Goal: Task Accomplishment & Management: Complete application form

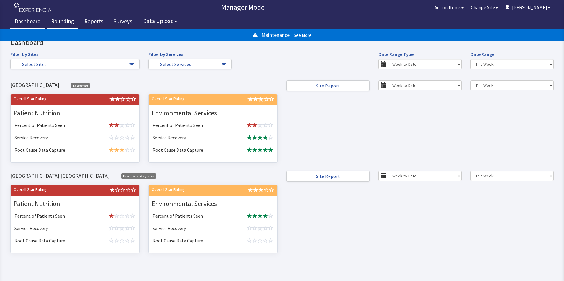
click at [58, 21] on link "Rounding" at bounding box center [63, 22] width 32 height 15
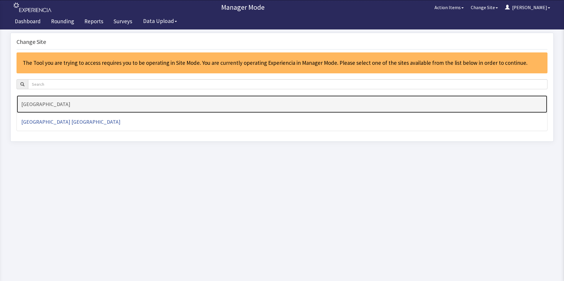
click at [51, 105] on h4 "[GEOGRAPHIC_DATA]" at bounding box center [282, 104] width 522 height 6
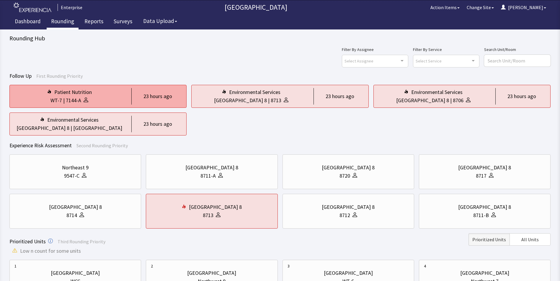
click at [105, 99] on div "WT-7 | 7144-A" at bounding box center [69, 100] width 110 height 8
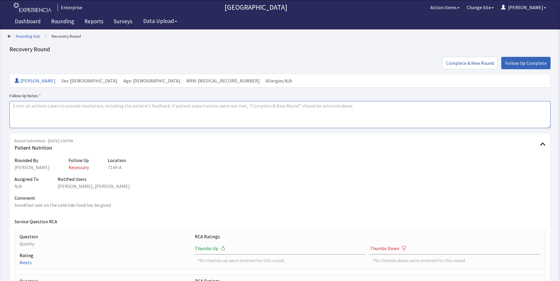
click at [26, 110] on textarea at bounding box center [279, 114] width 541 height 27
drag, startPoint x: 11, startPoint y: 108, endPoint x: 56, endPoint y: 113, distance: 45.5
click at [56, 113] on textarea "issues resolved" at bounding box center [279, 114] width 541 height 27
type textarea "issues resolved"
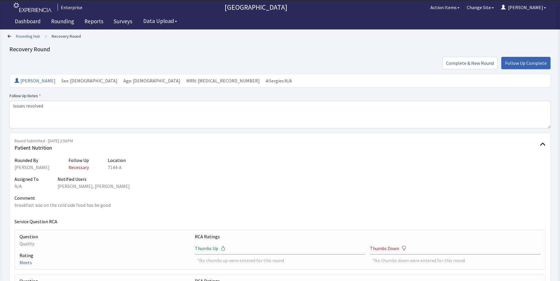
drag, startPoint x: 540, startPoint y: 63, endPoint x: 525, endPoint y: 65, distance: 14.6
click at [538, 63] on span "Follow Up Complete" at bounding box center [526, 63] width 42 height 7
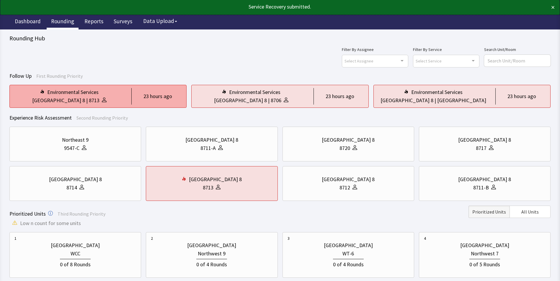
click at [118, 98] on div "East Tower 8 | 8713" at bounding box center [69, 100] width 110 height 8
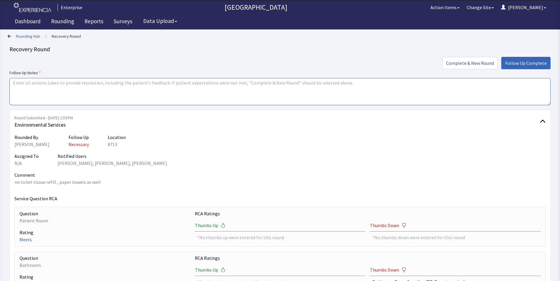
click at [14, 83] on textarea at bounding box center [279, 91] width 541 height 27
paste textarea "issues resolved"
type textarea "issues resolved"
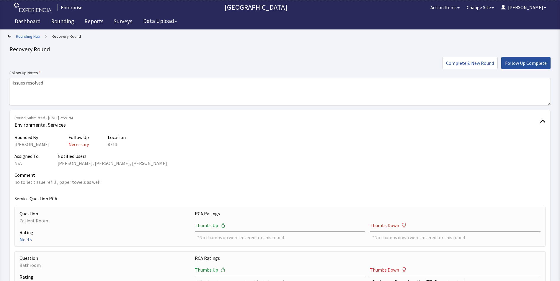
click at [512, 63] on span "Follow Up Complete" at bounding box center [526, 63] width 42 height 7
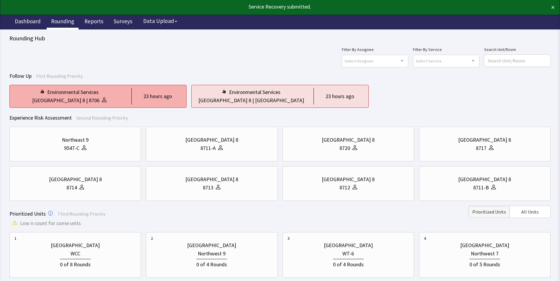
click at [118, 99] on div "[GEOGRAPHIC_DATA] 8 | 8706" at bounding box center [69, 100] width 110 height 8
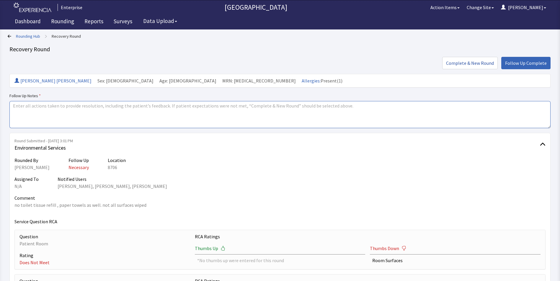
click at [15, 107] on textarea at bounding box center [279, 114] width 541 height 27
paste textarea "issues resolved"
type textarea "issues resolved"
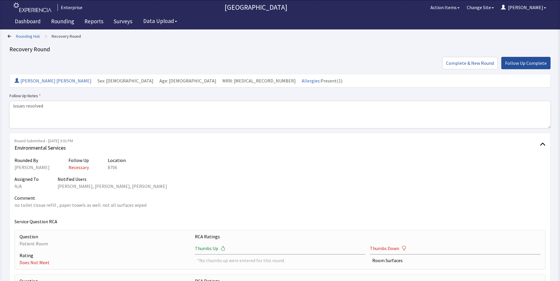
click at [530, 63] on span "Follow Up Complete" at bounding box center [526, 63] width 42 height 7
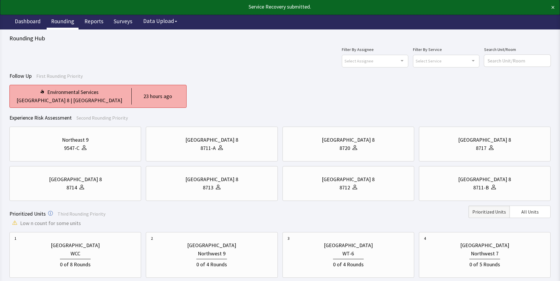
click at [108, 89] on div "Environmental Services" at bounding box center [69, 92] width 110 height 8
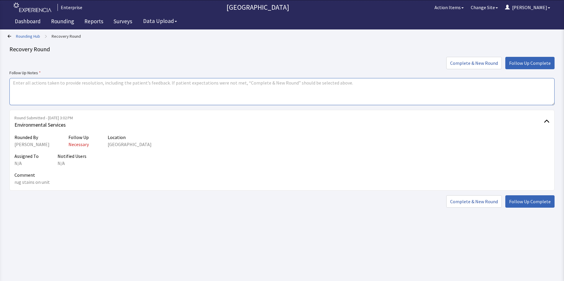
click at [13, 82] on textarea at bounding box center [281, 91] width 545 height 27
paste textarea "issues resolved"
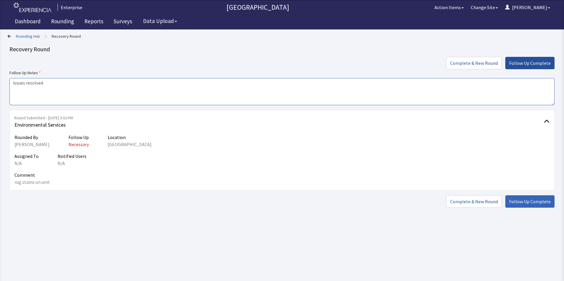
type textarea "issues resolved"
click at [543, 64] on span "Follow Up Complete" at bounding box center [530, 63] width 42 height 7
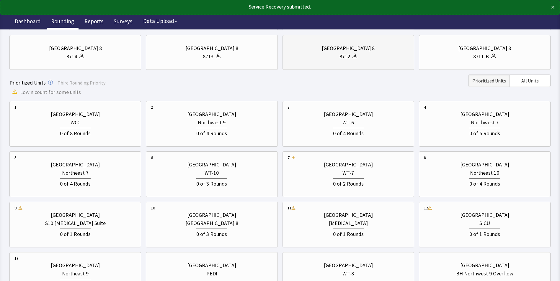
scroll to position [118, 0]
click at [321, 175] on div "WT-7" at bounding box center [348, 172] width 122 height 8
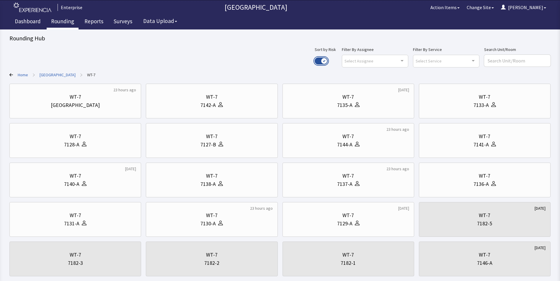
click at [327, 59] on button "Use setting" at bounding box center [320, 61] width 13 height 7
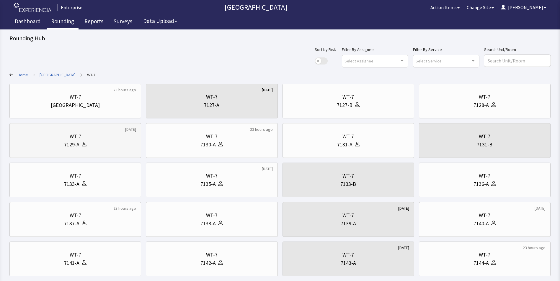
click at [84, 135] on div "WT-7" at bounding box center [75, 136] width 122 height 8
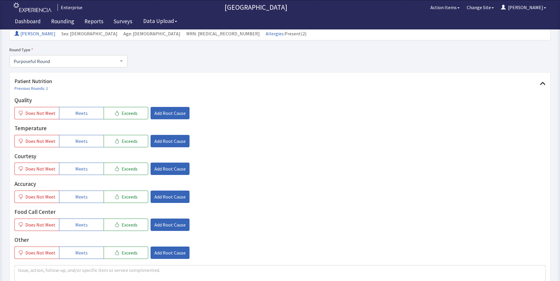
scroll to position [59, 0]
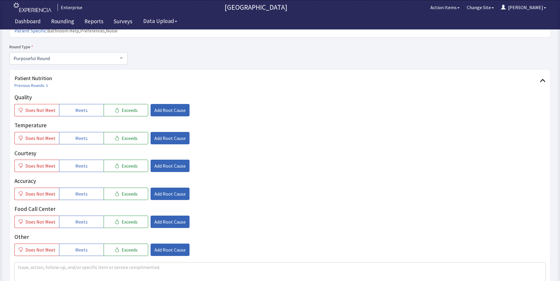
drag, startPoint x: 83, startPoint y: 101, endPoint x: 80, endPoint y: 117, distance: 15.8
click at [82, 107] on span "Meets" at bounding box center [81, 110] width 12 height 7
click at [78, 135] on span "Meets" at bounding box center [81, 138] width 12 height 7
drag, startPoint x: 80, startPoint y: 155, endPoint x: 80, endPoint y: 170, distance: 15.6
click at [80, 163] on span "Meets" at bounding box center [81, 166] width 12 height 7
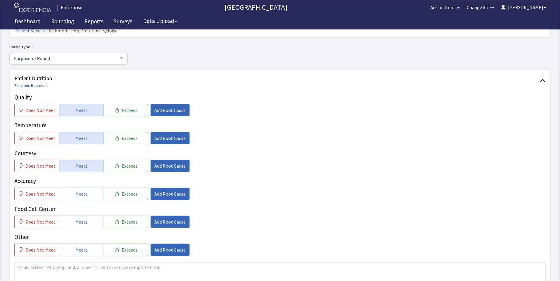
drag, startPoint x: 80, startPoint y: 181, endPoint x: 76, endPoint y: 194, distance: 13.3
click at [79, 191] on span "Meets" at bounding box center [81, 194] width 12 height 7
click at [76, 219] on span "Meets" at bounding box center [81, 222] width 12 height 7
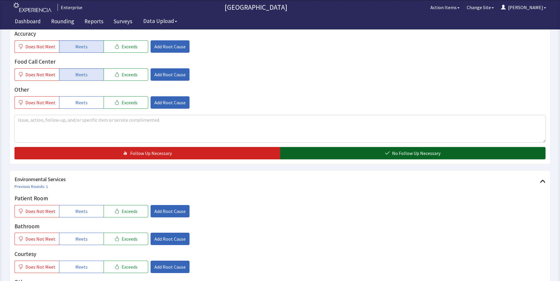
click at [320, 147] on button "No Follow Up Necessary" at bounding box center [413, 153] width 266 height 12
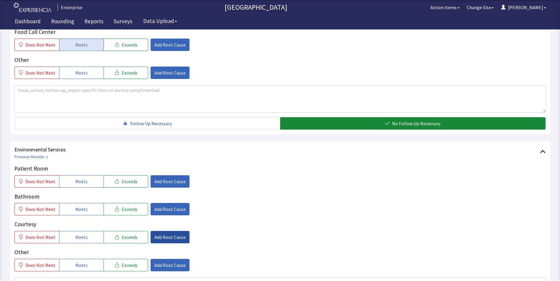
scroll to position [325, 0]
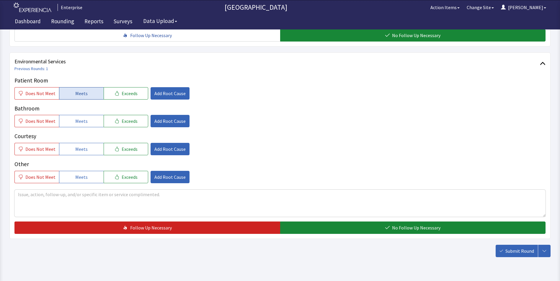
click at [72, 87] on button "Meets" at bounding box center [81, 93] width 45 height 12
drag, startPoint x: 72, startPoint y: 111, endPoint x: 72, endPoint y: 116, distance: 5.0
click at [72, 115] on button "Meets" at bounding box center [81, 121] width 45 height 12
drag, startPoint x: 76, startPoint y: 140, endPoint x: 86, endPoint y: 142, distance: 10.6
click at [76, 146] on span "Meets" at bounding box center [81, 149] width 12 height 7
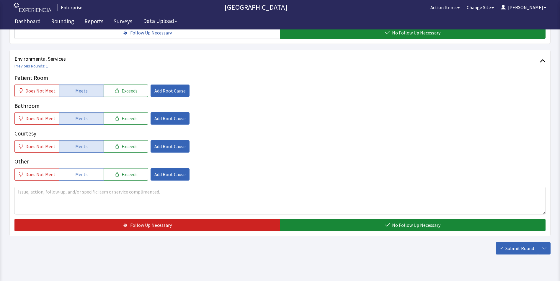
scroll to position [330, 0]
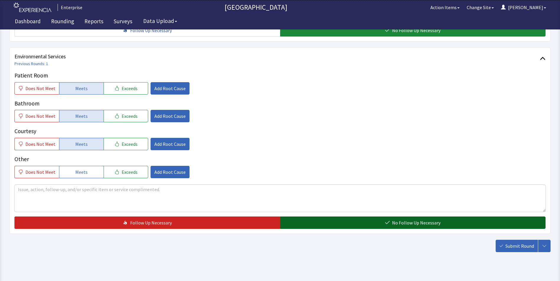
drag, startPoint x: 307, startPoint y: 213, endPoint x: 321, endPoint y: 214, distance: 13.9
click at [308, 217] on button "No Follow Up Necessary" at bounding box center [413, 223] width 266 height 12
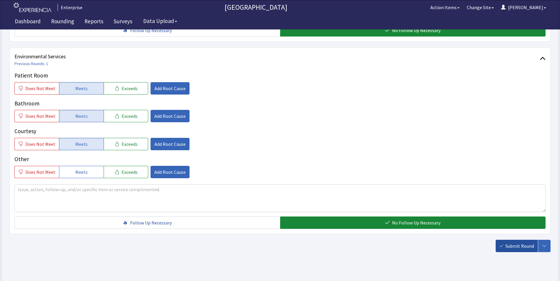
click at [514, 243] on span "Submit Round" at bounding box center [519, 246] width 29 height 7
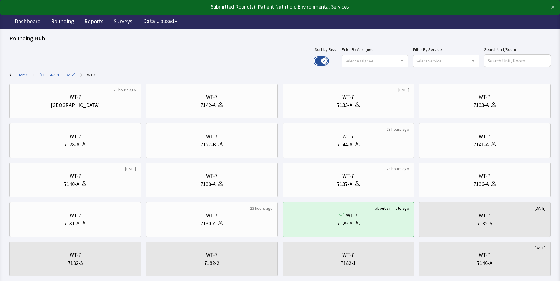
click at [327, 60] on button "Use setting" at bounding box center [320, 61] width 13 height 7
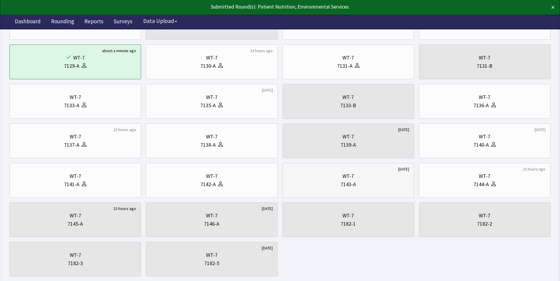
scroll to position [89, 0]
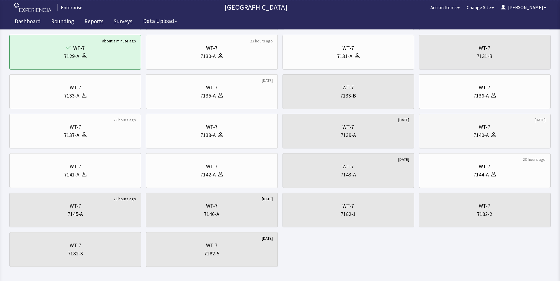
click at [456, 130] on div "WT-7" at bounding box center [485, 127] width 122 height 8
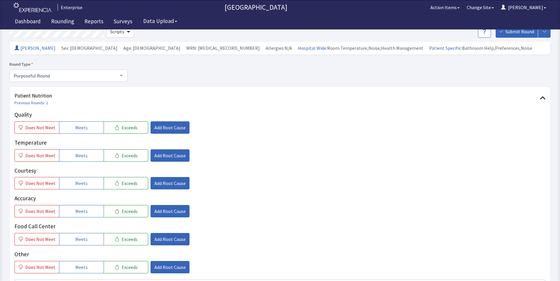
scroll to position [89, 0]
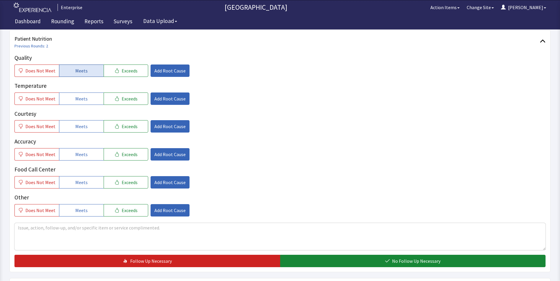
click at [67, 72] on button "Meets" at bounding box center [81, 71] width 45 height 12
drag, startPoint x: 74, startPoint y: 98, endPoint x: 75, endPoint y: 109, distance: 11.3
click at [75, 99] on span "Meets" at bounding box center [81, 98] width 12 height 7
drag, startPoint x: 78, startPoint y: 127, endPoint x: 81, endPoint y: 141, distance: 14.8
click at [78, 128] on span "Meets" at bounding box center [81, 126] width 12 height 7
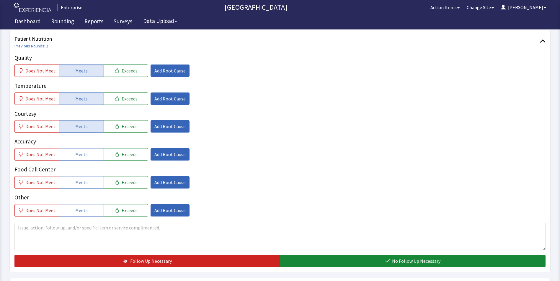
drag, startPoint x: 81, startPoint y: 152, endPoint x: 81, endPoint y: 165, distance: 12.4
click at [81, 155] on span "Meets" at bounding box center [81, 154] width 12 height 7
drag, startPoint x: 80, startPoint y: 178, endPoint x: 120, endPoint y: 152, distance: 47.3
click at [81, 178] on button "Meets" at bounding box center [81, 182] width 45 height 12
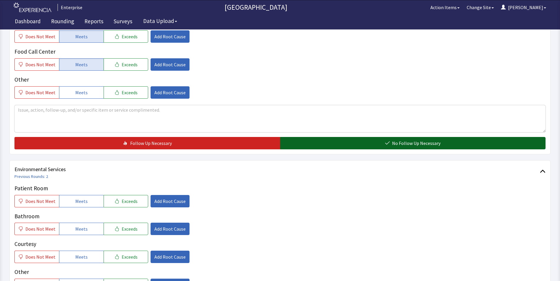
click at [316, 142] on button "No Follow Up Necessary" at bounding box center [413, 143] width 266 height 12
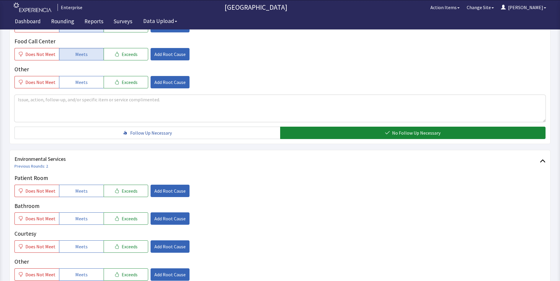
scroll to position [295, 0]
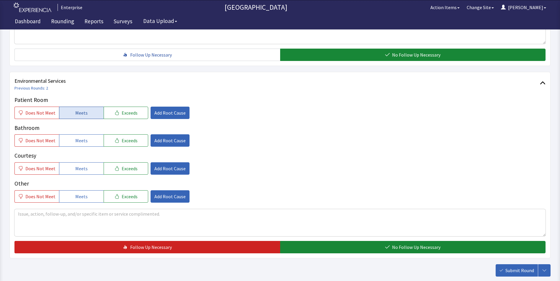
drag, startPoint x: 83, startPoint y: 114, endPoint x: 84, endPoint y: 132, distance: 17.4
click at [83, 115] on span "Meets" at bounding box center [81, 112] width 12 height 7
drag, startPoint x: 84, startPoint y: 142, endPoint x: 84, endPoint y: 158, distance: 16.5
click at [84, 143] on span "Meets" at bounding box center [81, 140] width 12 height 7
drag, startPoint x: 84, startPoint y: 167, endPoint x: 147, endPoint y: 159, distance: 63.9
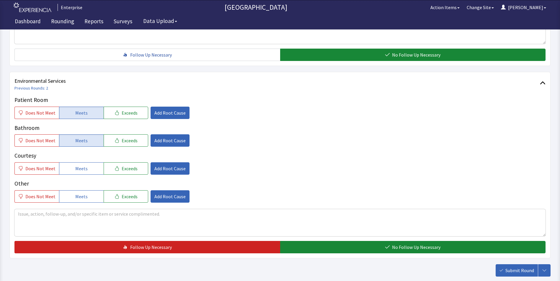
click at [87, 167] on button "Meets" at bounding box center [81, 169] width 45 height 12
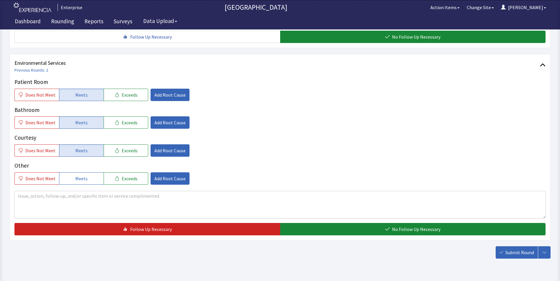
scroll to position [330, 0]
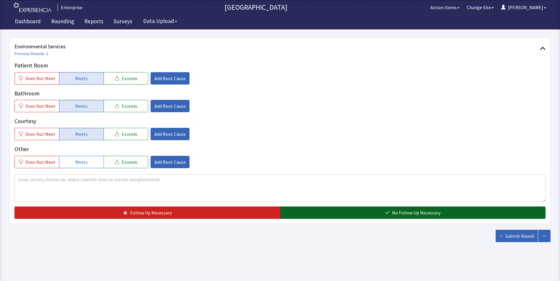
drag, startPoint x: 310, startPoint y: 214, endPoint x: 314, endPoint y: 214, distance: 3.9
click at [312, 214] on button "No Follow Up Necessary" at bounding box center [413, 213] width 266 height 12
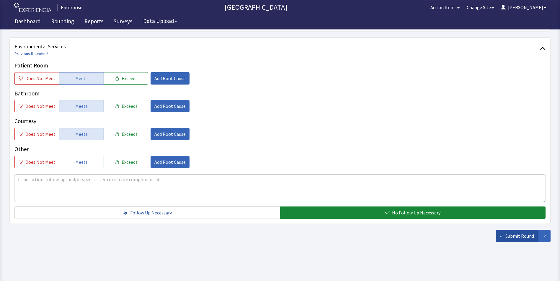
click at [520, 236] on span "Submit Round" at bounding box center [519, 236] width 29 height 7
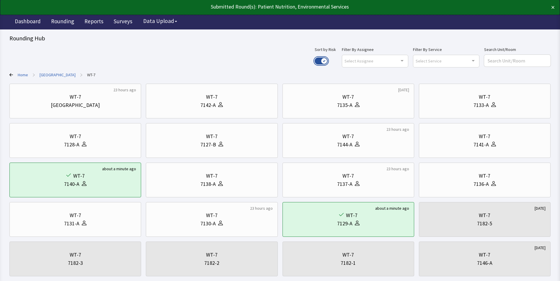
click at [327, 60] on button "Use setting" at bounding box center [320, 61] width 13 height 7
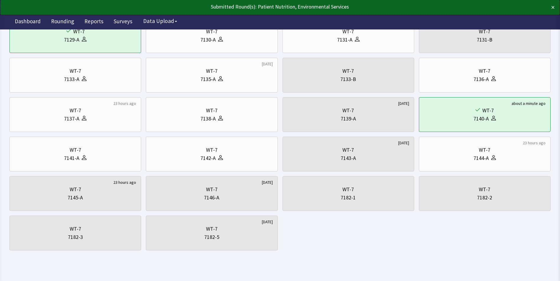
scroll to position [113, 0]
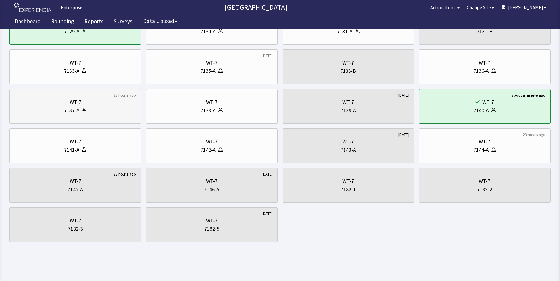
click at [89, 105] on div "WT-7" at bounding box center [75, 102] width 122 height 8
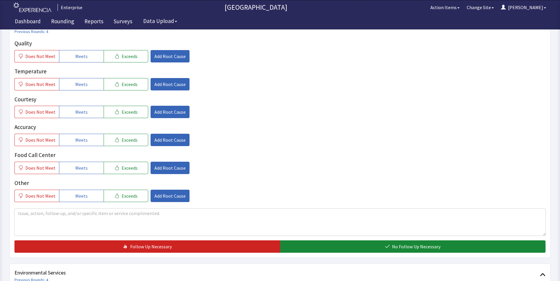
scroll to position [118, 0]
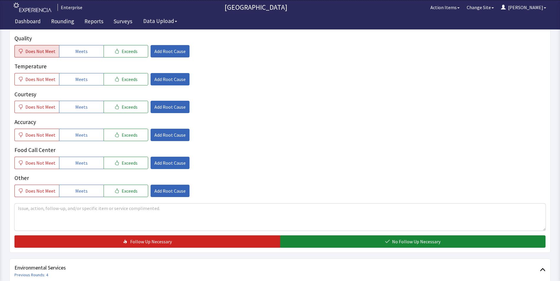
click at [32, 48] on span "Does Not Meet" at bounding box center [40, 51] width 30 height 7
drag, startPoint x: 36, startPoint y: 71, endPoint x: 42, endPoint y: 77, distance: 8.8
click at [36, 76] on span "Does Not Meet" at bounding box center [40, 79] width 30 height 7
click at [89, 101] on button "Meets" at bounding box center [81, 107] width 45 height 12
click at [82, 132] on div "Quality Does Not Meet Meets Exceeds Add Root Cause Temperature Does Not Meet Me…" at bounding box center [279, 115] width 531 height 163
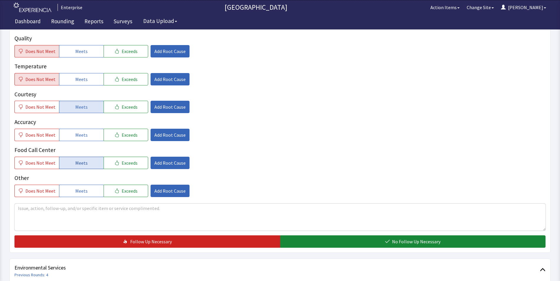
drag, startPoint x: 83, startPoint y: 150, endPoint x: 95, endPoint y: 151, distance: 12.4
click at [83, 160] on span "Meets" at bounding box center [81, 163] width 12 height 7
click at [85, 129] on button "Meets" at bounding box center [81, 135] width 45 height 12
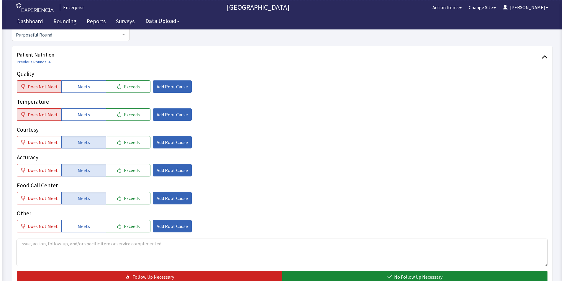
scroll to position [30, 0]
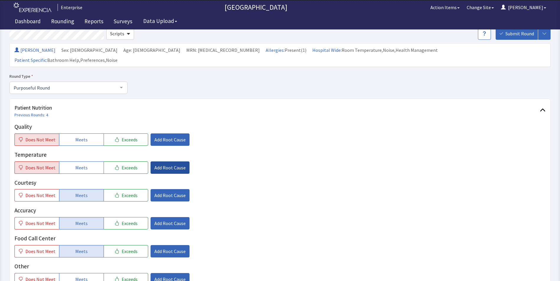
click at [170, 164] on span "Add Root Cause" at bounding box center [169, 167] width 31 height 7
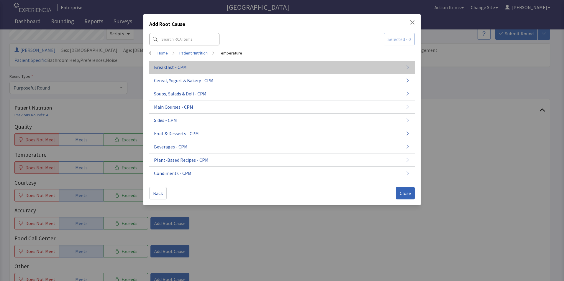
click at [179, 69] on span "Breakfast - CPM" at bounding box center [170, 67] width 33 height 7
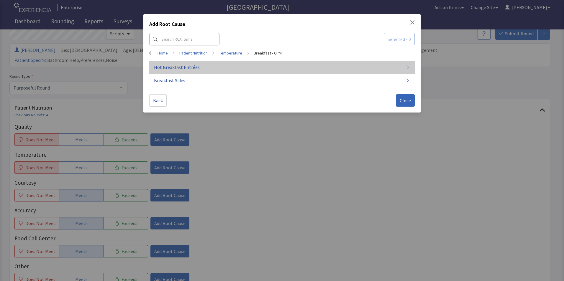
click at [191, 68] on span "Hot Breakfast Entrées" at bounding box center [177, 67] width 46 height 7
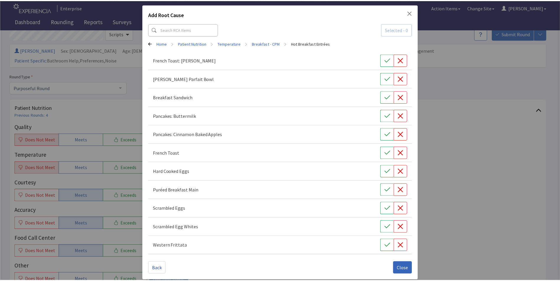
scroll to position [14, 0]
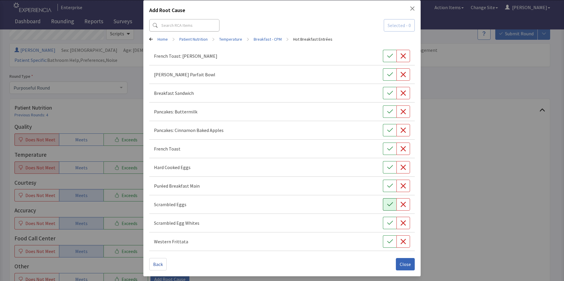
click at [388, 206] on icon "button" at bounding box center [390, 205] width 6 height 6
click at [401, 204] on icon "button" at bounding box center [403, 204] width 5 height 5
click at [403, 264] on span "Close" at bounding box center [405, 264] width 11 height 7
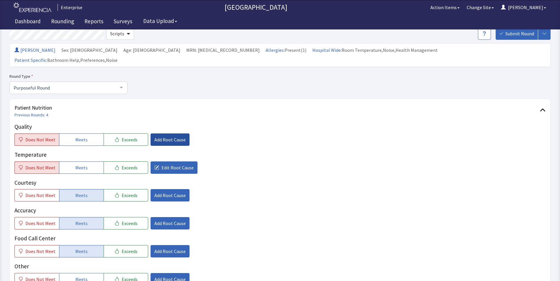
click at [172, 136] on span "Add Root Cause" at bounding box center [169, 139] width 31 height 7
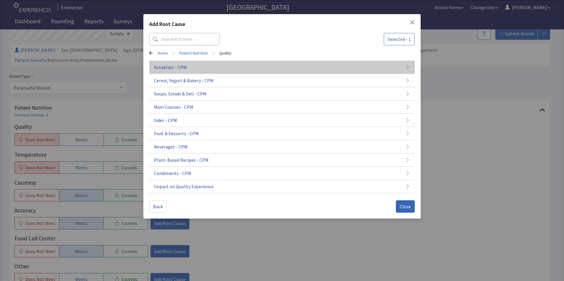
click at [181, 68] on span "Breakfast - CPM" at bounding box center [170, 67] width 33 height 7
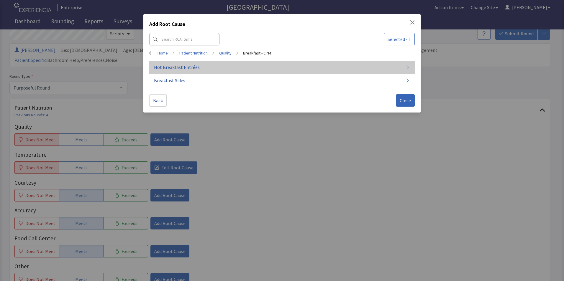
click at [213, 67] on button "Hot Breakfast Entrées" at bounding box center [282, 67] width 266 height 13
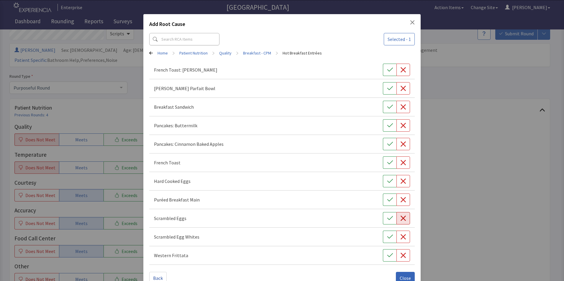
click at [401, 220] on icon "button" at bounding box center [403, 218] width 5 height 5
click at [402, 275] on span "Close" at bounding box center [405, 278] width 11 height 7
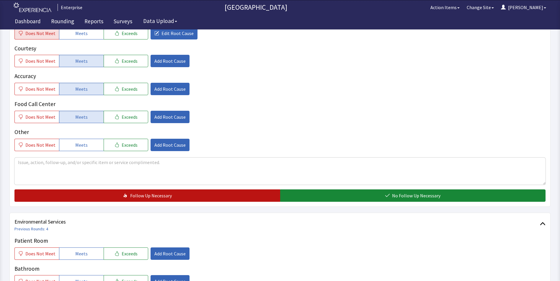
scroll to position [177, 0]
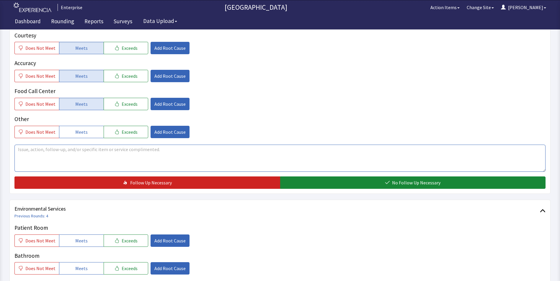
click at [20, 145] on textarea at bounding box center [279, 158] width 531 height 27
drag, startPoint x: 15, startPoint y: 141, endPoint x: 257, endPoint y: 179, distance: 244.9
click at [257, 179] on div "Patient Nutrition Previous Rounds: 4 Quality Does Not Meet Meets Exceeds Edit R…" at bounding box center [279, 72] width 541 height 243
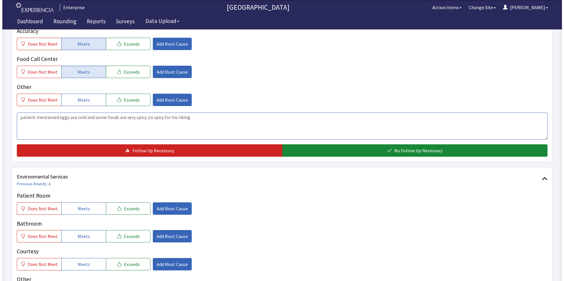
scroll to position [295, 0]
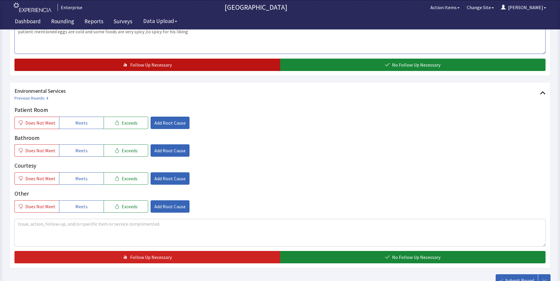
type textarea "patient mentioned eggs are cold and some foods are very spicy ,to spicy for his…"
click at [215, 59] on button "Follow Up Necessary" at bounding box center [147, 65] width 266 height 12
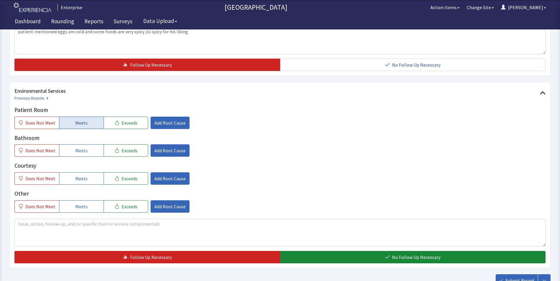
drag, startPoint x: 92, startPoint y: 117, endPoint x: 89, endPoint y: 140, distance: 22.6
click at [91, 117] on button "Meets" at bounding box center [81, 123] width 45 height 12
drag, startPoint x: 89, startPoint y: 144, endPoint x: 91, endPoint y: 156, distance: 12.5
click at [89, 147] on button "Meets" at bounding box center [81, 151] width 45 height 12
drag, startPoint x: 90, startPoint y: 172, endPoint x: 171, endPoint y: 199, distance: 85.6
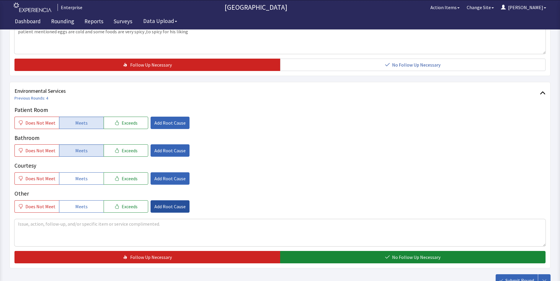
click at [91, 173] on button "Meets" at bounding box center [81, 179] width 45 height 12
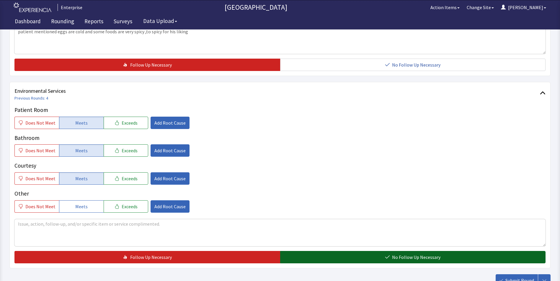
click at [308, 251] on button "No Follow Up Necessary" at bounding box center [413, 257] width 266 height 12
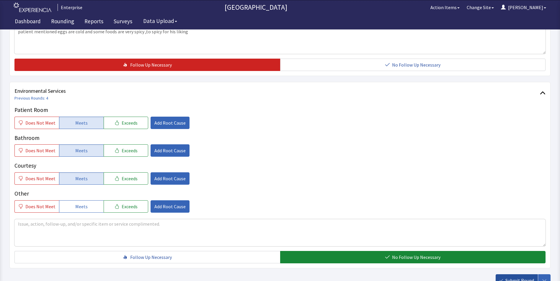
click at [509, 277] on span "Submit Round" at bounding box center [519, 280] width 29 height 7
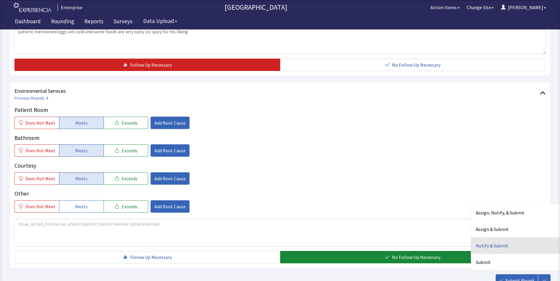
click at [483, 238] on div "Notify & Submit" at bounding box center [515, 246] width 89 height 17
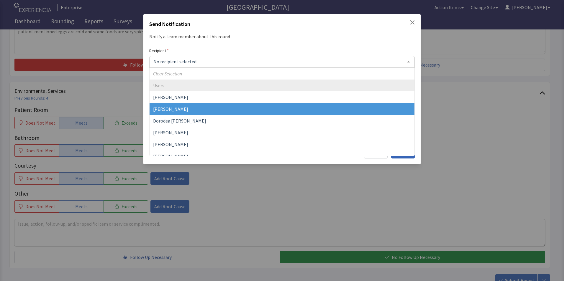
click at [170, 111] on span "[PERSON_NAME]" at bounding box center [170, 109] width 35 height 6
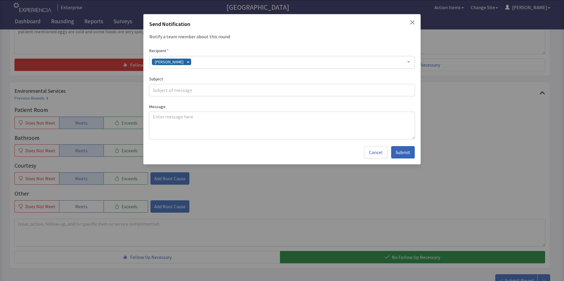
click at [198, 61] on div "[PERSON_NAME]" at bounding box center [282, 62] width 266 height 13
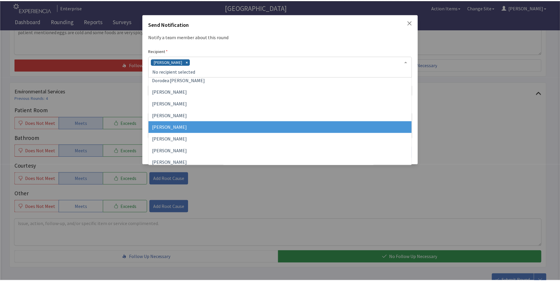
scroll to position [47, 0]
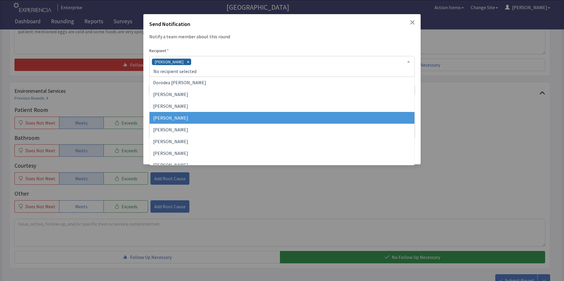
click at [181, 122] on span "Jacquelyn Bucci" at bounding box center [282, 118] width 265 height 12
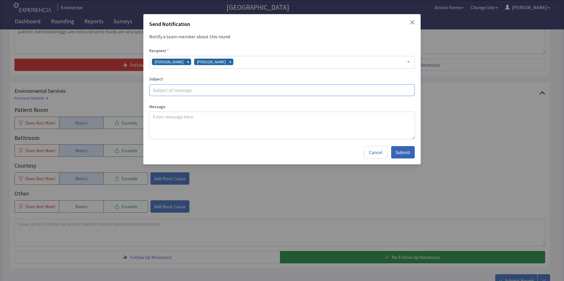
click at [160, 91] on input "text" at bounding box center [282, 90] width 266 height 12
type input "cold,spicy foods"
click at [156, 119] on textarea at bounding box center [282, 125] width 266 height 27
paste textarea "patient mentioned eggs are cold and some foods are very spicy ,to spicy for his…"
type textarea "patient mentioned eggs are cold and some foods are very spicy ,to spicy for his…"
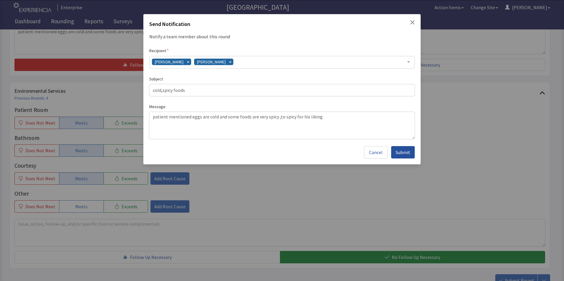
click at [401, 154] on span "Submit" at bounding box center [403, 152] width 15 height 7
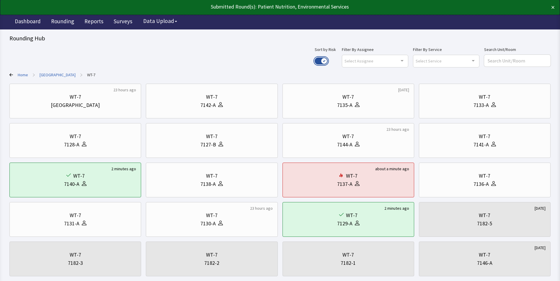
click at [327, 61] on button "Use setting" at bounding box center [320, 61] width 13 height 7
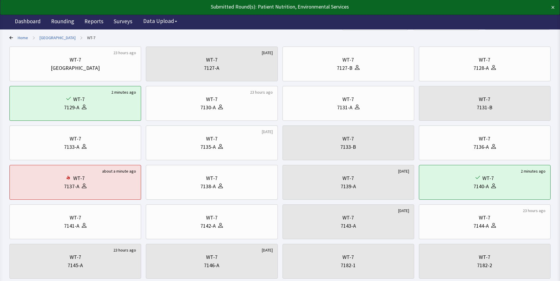
scroll to position [89, 0]
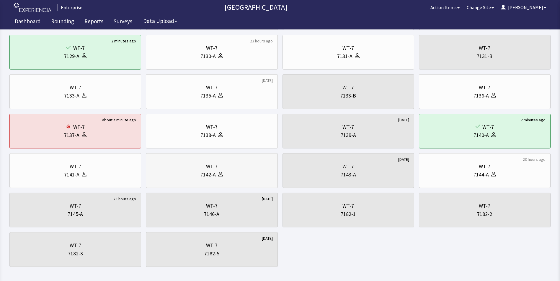
click at [228, 175] on div "7142-A" at bounding box center [212, 175] width 122 height 8
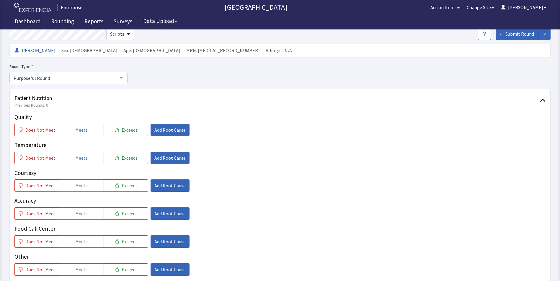
scroll to position [89, 0]
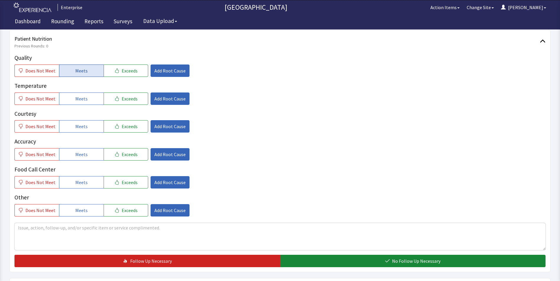
click at [78, 71] on span "Meets" at bounding box center [81, 70] width 12 height 7
click at [76, 94] on button "Meets" at bounding box center [81, 99] width 45 height 12
drag, startPoint x: 75, startPoint y: 124, endPoint x: 79, endPoint y: 137, distance: 13.6
click at [76, 126] on span "Meets" at bounding box center [81, 126] width 12 height 7
drag, startPoint x: 83, startPoint y: 155, endPoint x: 85, endPoint y: 176, distance: 20.1
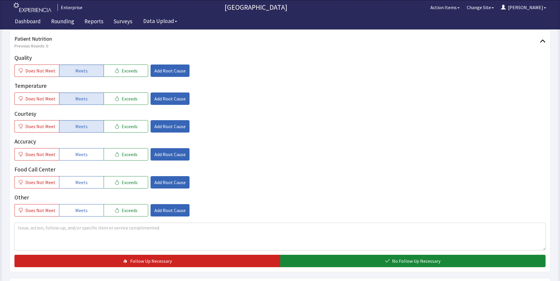
click at [83, 158] on span "Meets" at bounding box center [81, 154] width 12 height 7
click at [85, 179] on button "Meets" at bounding box center [81, 182] width 45 height 12
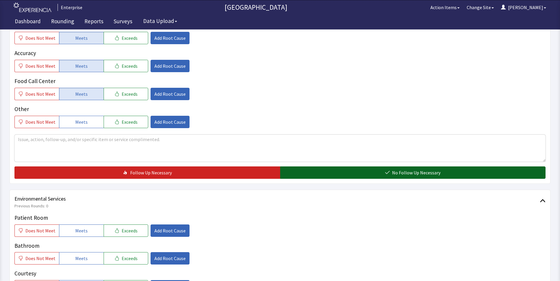
click at [316, 178] on button "No Follow Up Necessary" at bounding box center [413, 173] width 266 height 12
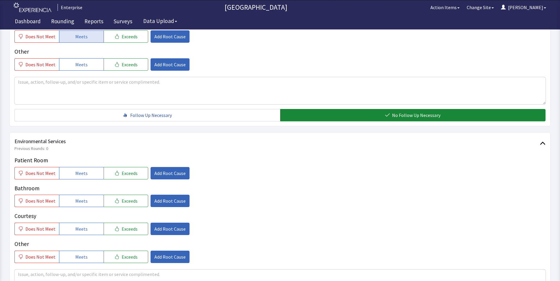
scroll to position [266, 0]
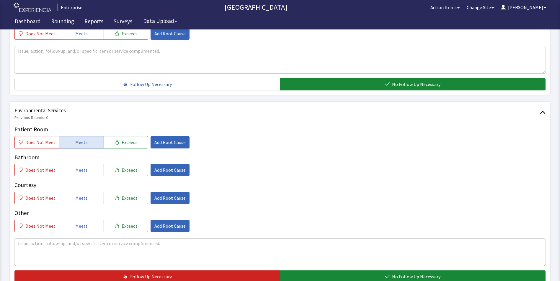
click at [77, 145] on span "Meets" at bounding box center [81, 142] width 12 height 7
drag, startPoint x: 78, startPoint y: 168, endPoint x: 83, endPoint y: 193, distance: 25.9
click at [79, 171] on span "Meets" at bounding box center [81, 170] width 12 height 7
click at [84, 199] on span "Meets" at bounding box center [81, 198] width 12 height 7
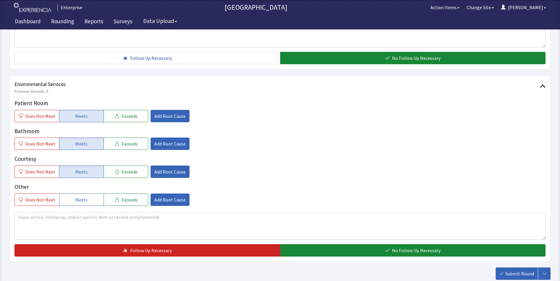
scroll to position [330, 0]
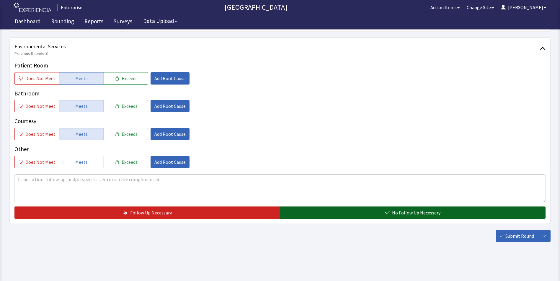
drag, startPoint x: 332, startPoint y: 209, endPoint x: 336, endPoint y: 211, distance: 4.1
click at [333, 209] on button "No Follow Up Necessary" at bounding box center [413, 213] width 266 height 12
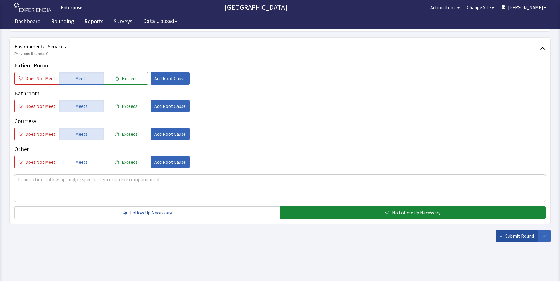
click at [523, 240] on button "Submit Round" at bounding box center [516, 236] width 42 height 12
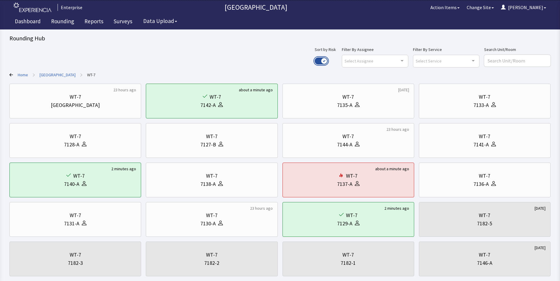
click at [327, 60] on button "Use setting" at bounding box center [320, 61] width 13 height 7
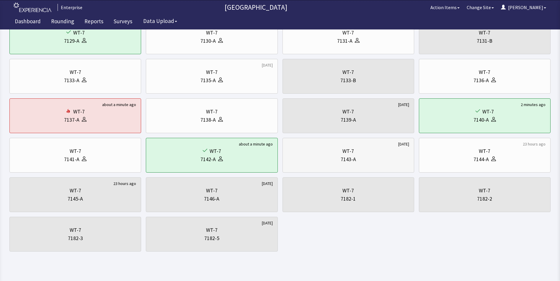
scroll to position [113, 0]
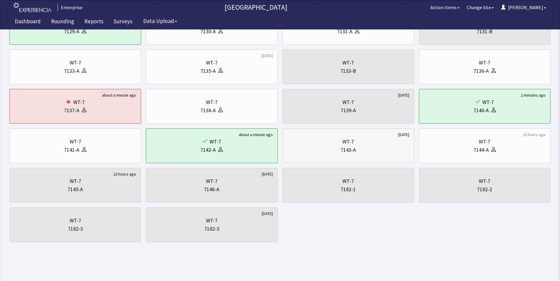
click at [356, 153] on div "7143-A" at bounding box center [348, 150] width 122 height 8
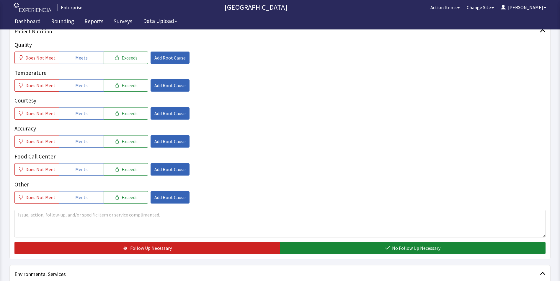
scroll to position [89, 0]
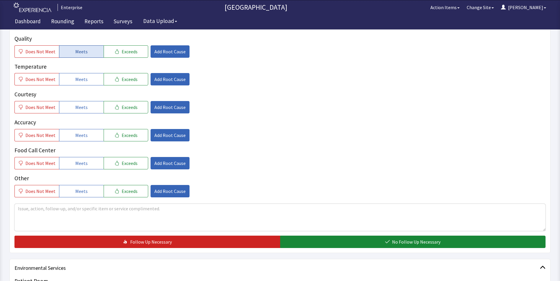
click at [79, 51] on span "Meets" at bounding box center [81, 51] width 12 height 7
drag, startPoint x: 83, startPoint y: 81, endPoint x: 83, endPoint y: 98, distance: 17.7
click at [83, 81] on span "Meets" at bounding box center [81, 79] width 12 height 7
drag, startPoint x: 83, startPoint y: 107, endPoint x: 83, endPoint y: 130, distance: 23.0
click at [83, 113] on button "Meets" at bounding box center [81, 107] width 45 height 12
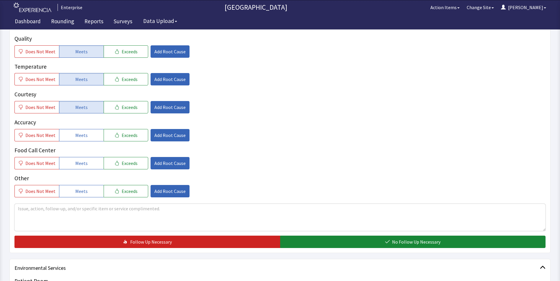
drag, startPoint x: 83, startPoint y: 134, endPoint x: 83, endPoint y: 151, distance: 17.7
click at [83, 138] on span "Meets" at bounding box center [81, 135] width 12 height 7
click at [82, 160] on span "Meets" at bounding box center [81, 163] width 12 height 7
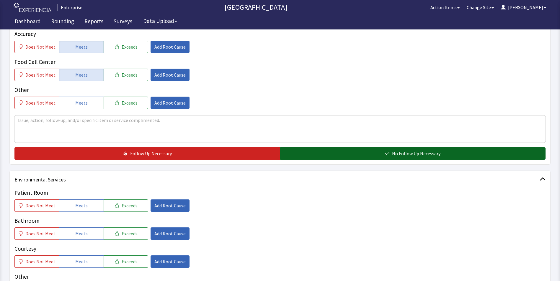
click at [304, 154] on button "No Follow Up Necessary" at bounding box center [413, 154] width 266 height 12
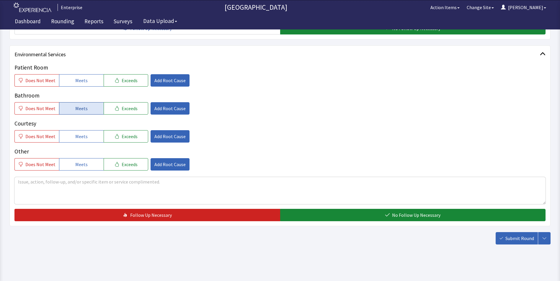
scroll to position [305, 0]
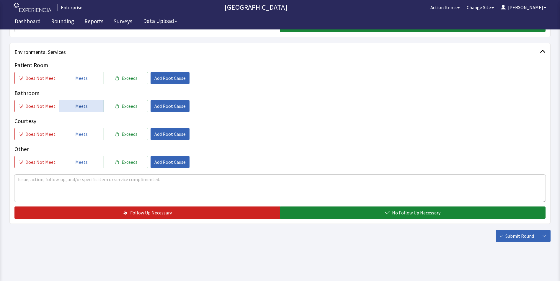
drag, startPoint x: 73, startPoint y: 78, endPoint x: 76, endPoint y: 102, distance: 24.4
click at [75, 79] on span "Meets" at bounding box center [81, 78] width 12 height 7
click at [77, 110] on button "Meets" at bounding box center [81, 106] width 45 height 12
click at [78, 132] on span "Meets" at bounding box center [81, 134] width 12 height 7
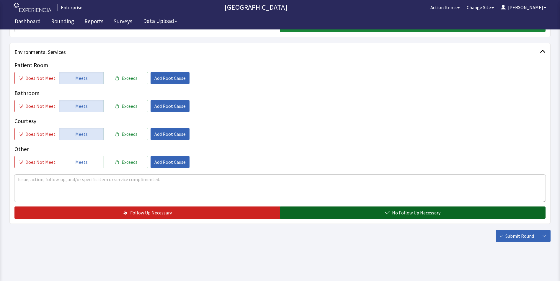
click at [313, 213] on button "No Follow Up Necessary" at bounding box center [413, 213] width 266 height 12
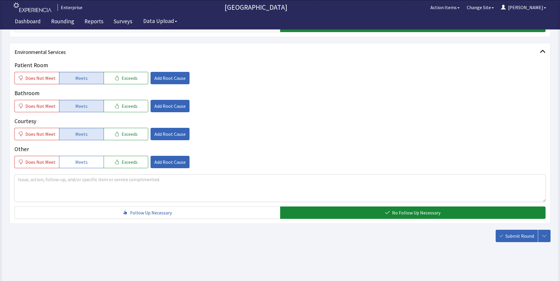
click at [518, 238] on span "Submit Round" at bounding box center [519, 236] width 29 height 7
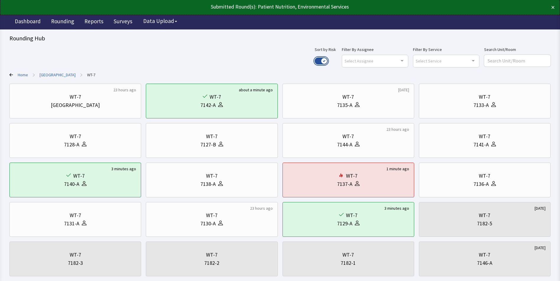
click at [327, 59] on button "Use setting" at bounding box center [320, 61] width 13 height 7
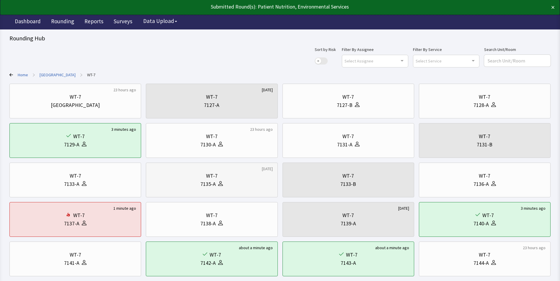
click at [213, 184] on div "7135-A" at bounding box center [207, 184] width 15 height 8
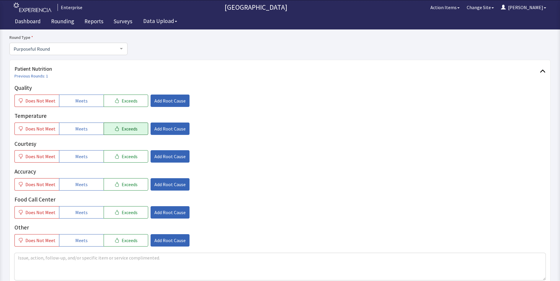
scroll to position [59, 0]
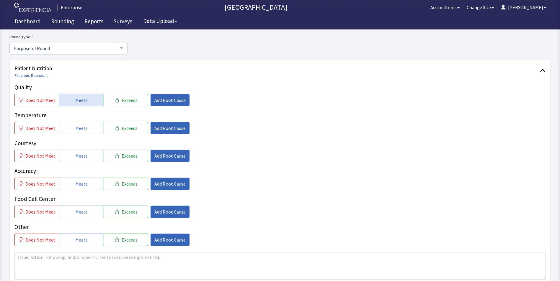
click at [73, 96] on button "Meets" at bounding box center [81, 100] width 45 height 12
drag, startPoint x: 77, startPoint y: 129, endPoint x: 77, endPoint y: 146, distance: 17.1
click at [77, 133] on button "Meets" at bounding box center [81, 128] width 45 height 12
drag, startPoint x: 77, startPoint y: 157, endPoint x: 78, endPoint y: 166, distance: 9.2
click at [77, 158] on span "Meets" at bounding box center [81, 156] width 12 height 7
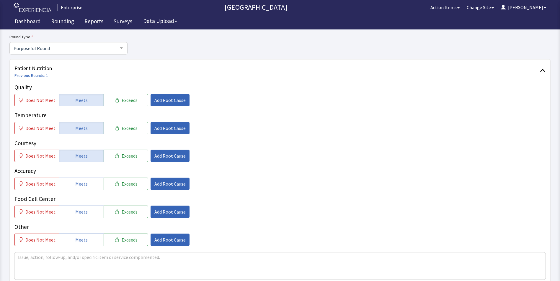
click at [80, 190] on button "Meets" at bounding box center [81, 184] width 45 height 12
click at [80, 209] on span "Meets" at bounding box center [81, 212] width 12 height 7
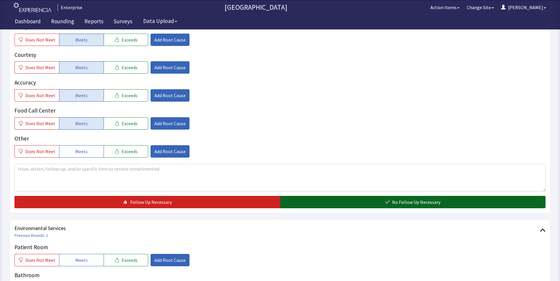
click at [313, 204] on button "No Follow Up Necessary" at bounding box center [413, 202] width 266 height 12
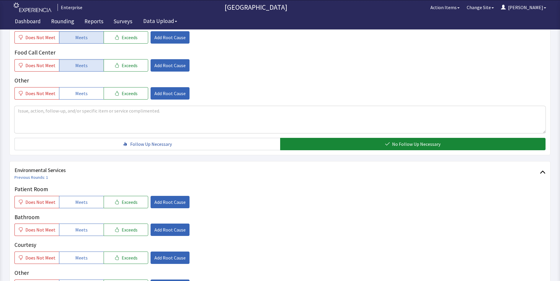
scroll to position [295, 0]
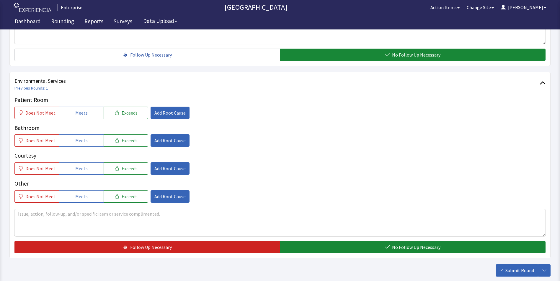
drag, startPoint x: 83, startPoint y: 114, endPoint x: 79, endPoint y: 122, distance: 9.6
click at [81, 118] on button "Meets" at bounding box center [81, 113] width 45 height 12
drag, startPoint x: 73, startPoint y: 145, endPoint x: 74, endPoint y: 161, distance: 16.3
click at [73, 145] on button "Meets" at bounding box center [81, 141] width 45 height 12
click at [75, 163] on button "Meets" at bounding box center [81, 169] width 45 height 12
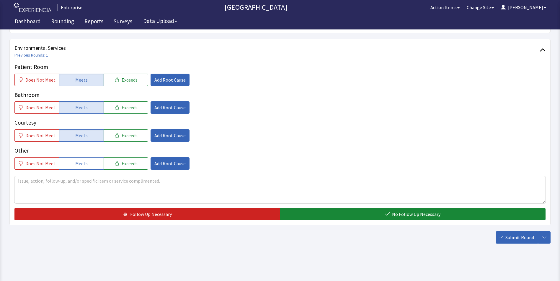
scroll to position [330, 0]
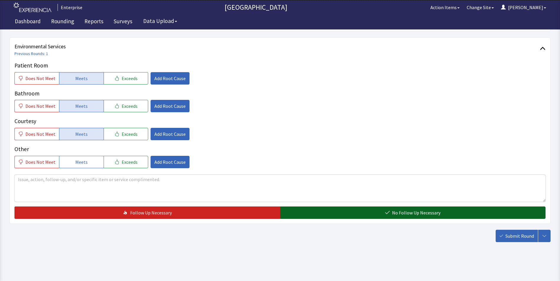
click at [309, 214] on button "No Follow Up Necessary" at bounding box center [413, 213] width 266 height 12
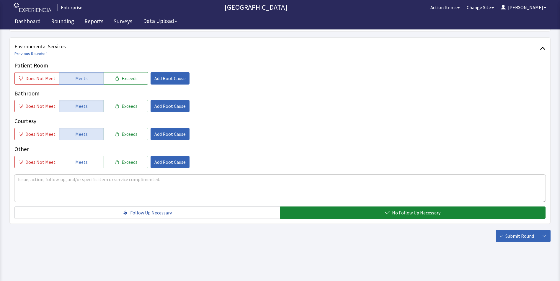
click at [512, 238] on span "Submit Round" at bounding box center [519, 236] width 29 height 7
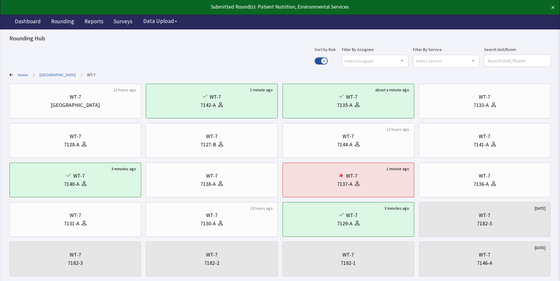
click at [55, 77] on link "[GEOGRAPHIC_DATA]" at bounding box center [58, 75] width 36 height 6
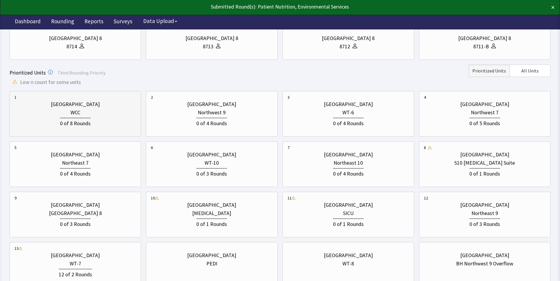
scroll to position [177, 0]
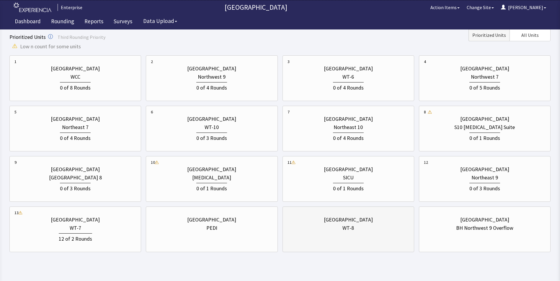
click at [315, 230] on div "WT-8" at bounding box center [348, 228] width 122 height 8
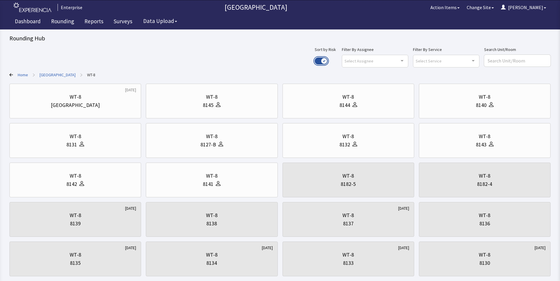
drag, startPoint x: 343, startPoint y: 60, endPoint x: 340, endPoint y: 62, distance: 3.5
click at [327, 60] on button "Use setting" at bounding box center [320, 61] width 13 height 7
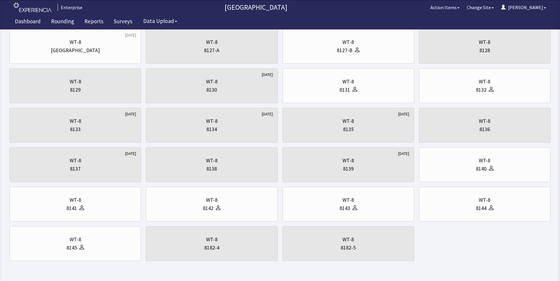
scroll to position [59, 0]
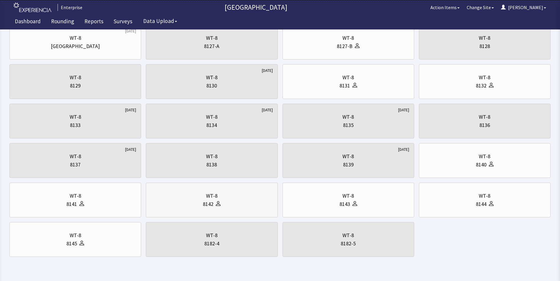
click at [191, 201] on div "8142" at bounding box center [212, 204] width 122 height 8
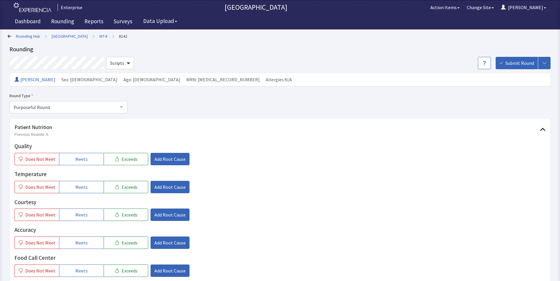
click at [192, 203] on p "Courtesy" at bounding box center [279, 202] width 531 height 9
click at [253, 191] on div "Does Not Meet Meets Exceeds Add Root Cause" at bounding box center [279, 187] width 531 height 12
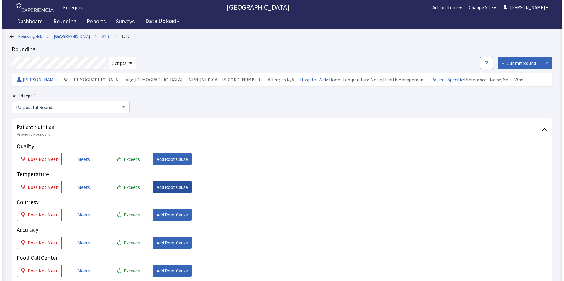
scroll to position [89, 0]
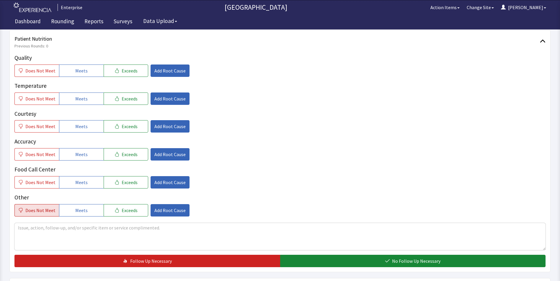
click at [41, 209] on span "Does Not Meet" at bounding box center [40, 210] width 30 height 7
click at [166, 209] on span "Add Root Cause" at bounding box center [169, 210] width 31 height 7
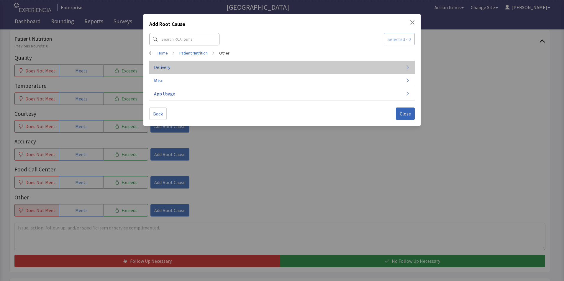
click at [181, 68] on button "Delivery" at bounding box center [282, 67] width 266 height 13
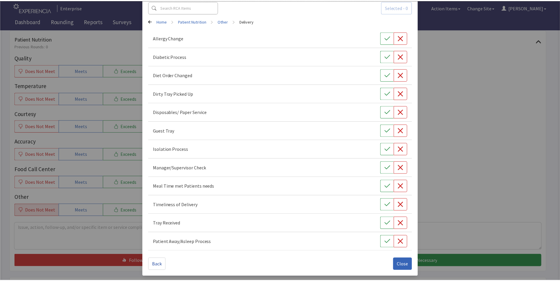
scroll to position [32, 0]
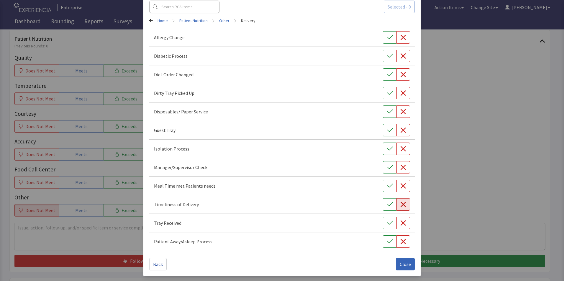
click at [401, 204] on icon "button" at bounding box center [403, 205] width 6 height 6
click at [401, 223] on icon "button" at bounding box center [403, 223] width 6 height 6
click at [402, 264] on span "Close" at bounding box center [405, 264] width 11 height 7
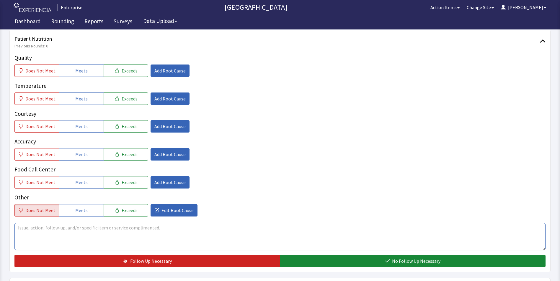
click at [35, 232] on textarea at bounding box center [279, 236] width 531 height 27
drag, startPoint x: 18, startPoint y: 229, endPoint x: 205, endPoint y: 235, distance: 187.2
click at [205, 235] on textarea "patient is very upset that his breakfast tray was delivered at 10:55 am" at bounding box center [279, 236] width 531 height 27
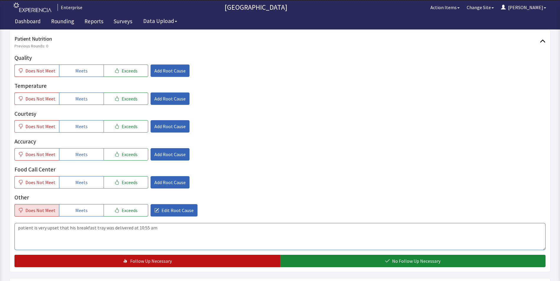
type textarea "patient is very upset that his breakfast tray was delivered at 10:55 am"
click at [224, 263] on button "Follow Up Necessary" at bounding box center [147, 261] width 266 height 12
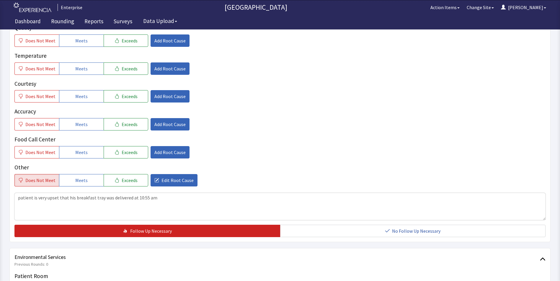
scroll to position [236, 0]
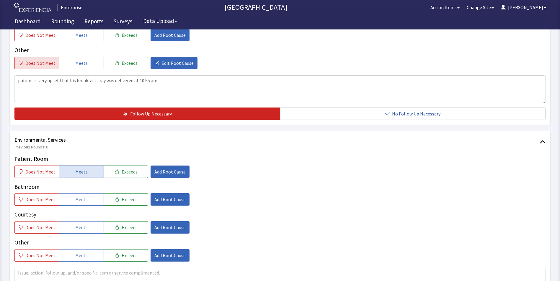
click at [71, 174] on button "Meets" at bounding box center [81, 172] width 45 height 12
click at [81, 202] on span "Meets" at bounding box center [81, 199] width 12 height 7
click at [81, 228] on span "Meets" at bounding box center [81, 227] width 12 height 7
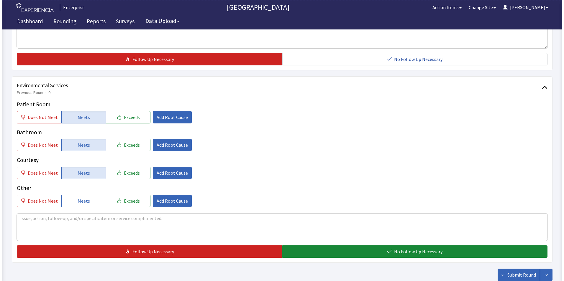
scroll to position [325, 0]
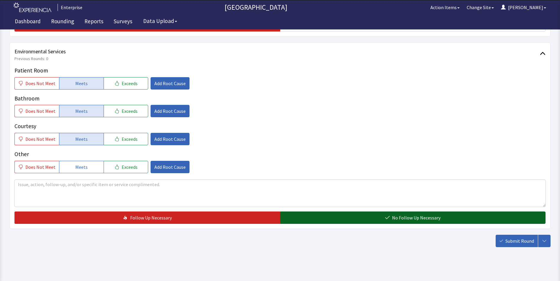
drag, startPoint x: 290, startPoint y: 218, endPoint x: 296, endPoint y: 219, distance: 6.4
click at [291, 218] on button "No Follow Up Necessary" at bounding box center [413, 218] width 266 height 12
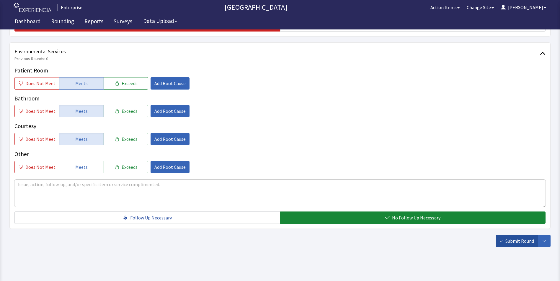
click at [521, 240] on span "Submit Round" at bounding box center [519, 241] width 29 height 7
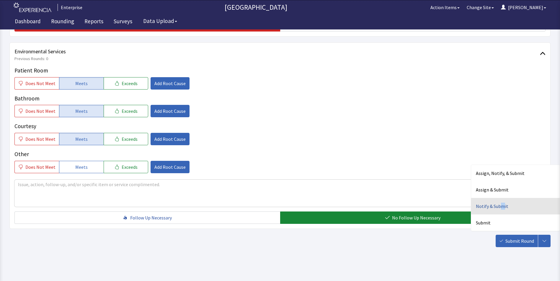
click at [502, 207] on div "Notify & Submit" at bounding box center [515, 206] width 89 height 17
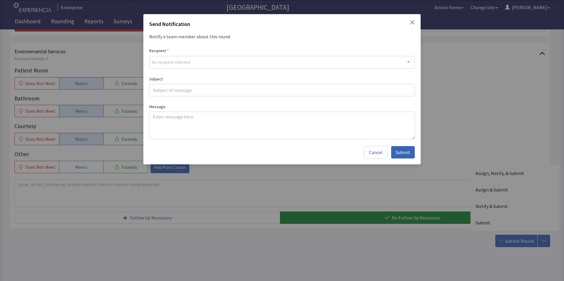
click at [176, 65] on div "No recipient selected" at bounding box center [282, 62] width 266 height 13
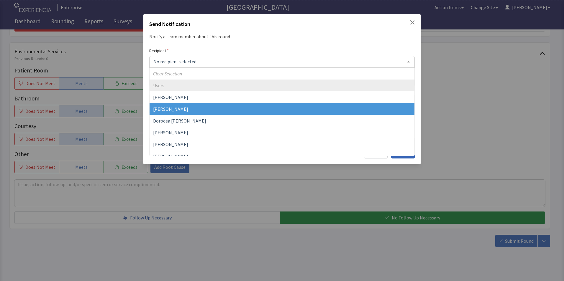
click at [175, 112] on span "David Garcia" at bounding box center [170, 109] width 35 height 6
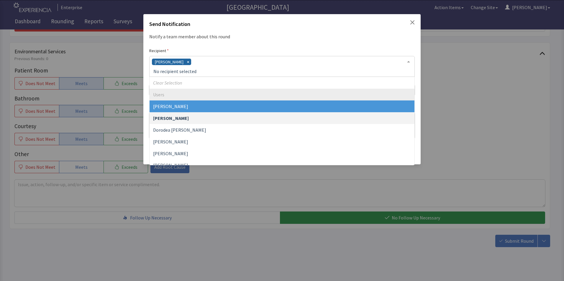
click at [193, 62] on div "David Garcia" at bounding box center [282, 66] width 266 height 21
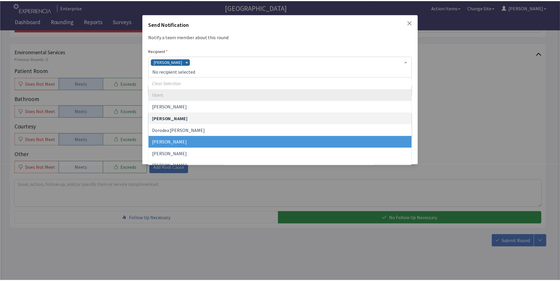
scroll to position [30, 0]
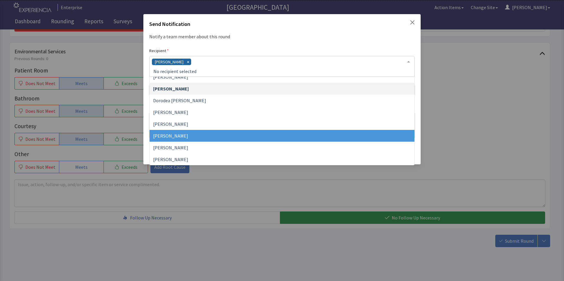
click at [186, 138] on span "Jacquelyn Bucci" at bounding box center [282, 136] width 265 height 12
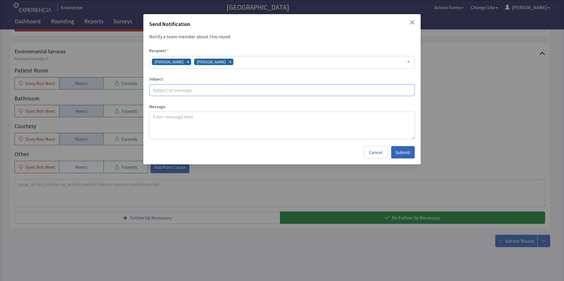
click at [167, 89] on input "text" at bounding box center [282, 90] width 266 height 12
type input "tray delivery"
click at [153, 118] on textarea at bounding box center [282, 125] width 266 height 27
paste textarea "patient is very upset that his breakfast tray was delivered at 10:55 am"
type textarea "patient is very upset that his breakfast tray was delivered at 10:55 am"
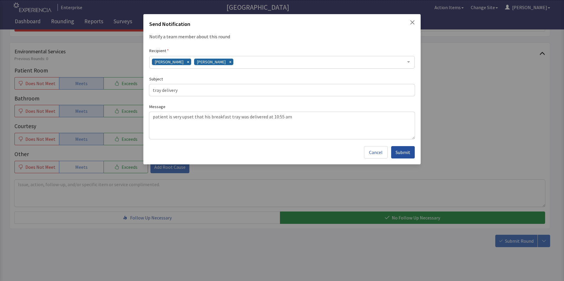
click at [399, 155] on span "Submit" at bounding box center [403, 152] width 15 height 7
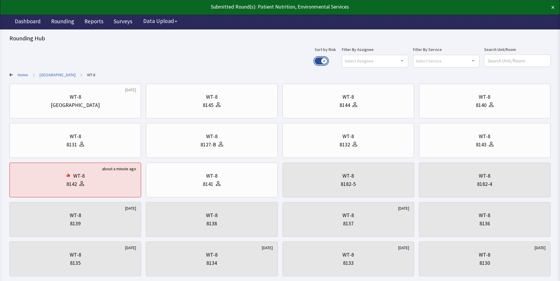
click at [327, 61] on button "Use setting" at bounding box center [320, 61] width 13 height 7
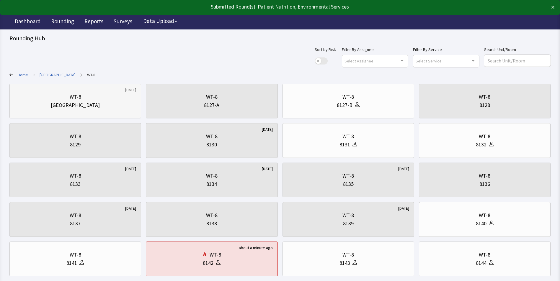
click at [86, 96] on div "WT-8" at bounding box center [75, 97] width 122 height 8
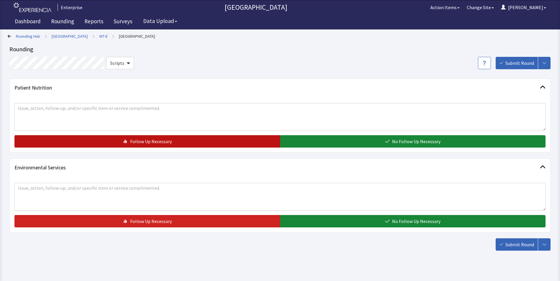
drag, startPoint x: 142, startPoint y: 140, endPoint x: 140, endPoint y: 145, distance: 4.9
click at [142, 140] on span "Follow Up Necessary" at bounding box center [151, 141] width 42 height 7
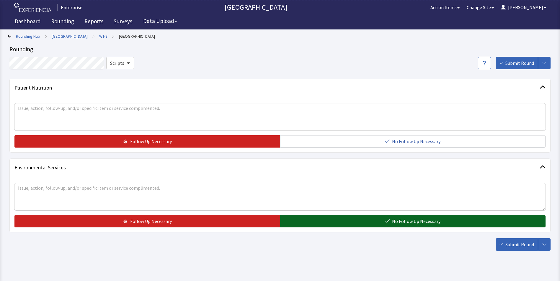
click at [303, 227] on button "No Follow Up Necessary" at bounding box center [413, 221] width 266 height 12
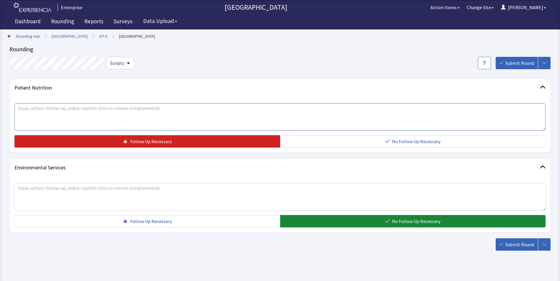
click at [28, 107] on textarea at bounding box center [279, 117] width 531 height 27
type textarea "breakfast tray delivery"
click at [519, 244] on span "Submit Round" at bounding box center [519, 244] width 29 height 7
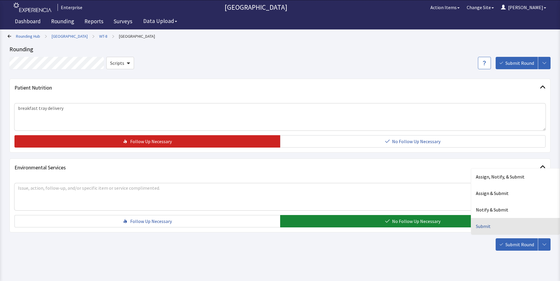
click at [479, 224] on div "Submit" at bounding box center [515, 226] width 89 height 17
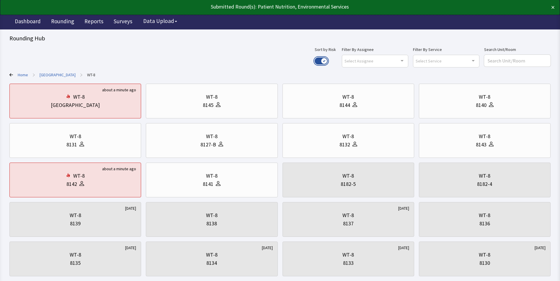
click at [327, 61] on button "Use setting" at bounding box center [320, 61] width 13 height 7
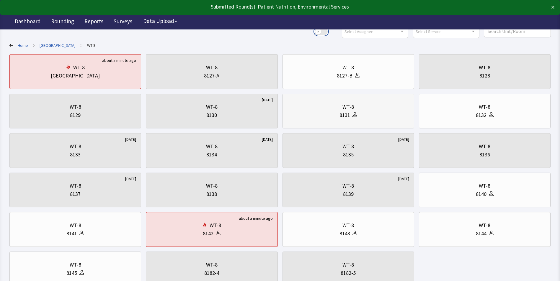
scroll to position [74, 0]
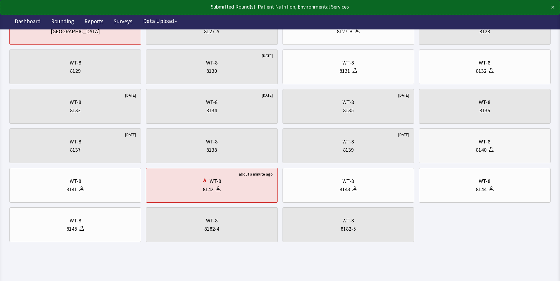
click at [488, 141] on div "WT-8" at bounding box center [485, 142] width 12 height 8
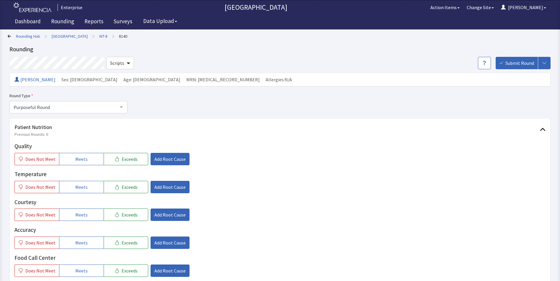
scroll to position [59, 0]
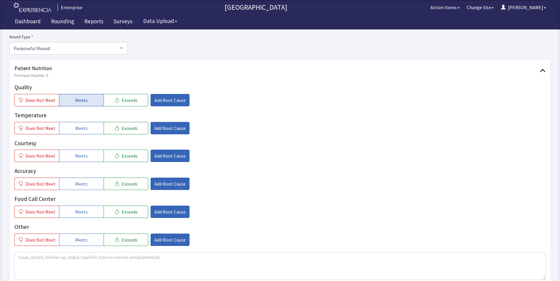
drag, startPoint x: 86, startPoint y: 97, endPoint x: 84, endPoint y: 117, distance: 19.9
click at [86, 98] on button "Meets" at bounding box center [81, 100] width 45 height 12
drag, startPoint x: 83, startPoint y: 127, endPoint x: 79, endPoint y: 145, distance: 18.3
click at [82, 129] on span "Meets" at bounding box center [81, 128] width 12 height 7
drag, startPoint x: 77, startPoint y: 154, endPoint x: 77, endPoint y: 172, distance: 18.6
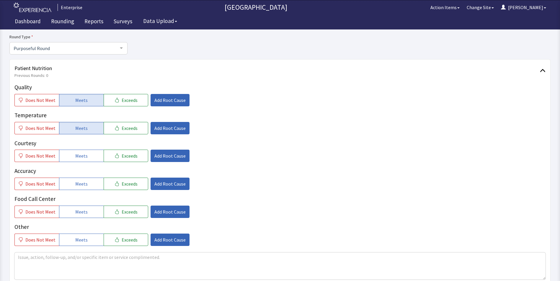
click at [77, 156] on span "Meets" at bounding box center [81, 156] width 12 height 7
click at [78, 180] on button "Meets" at bounding box center [81, 184] width 45 height 12
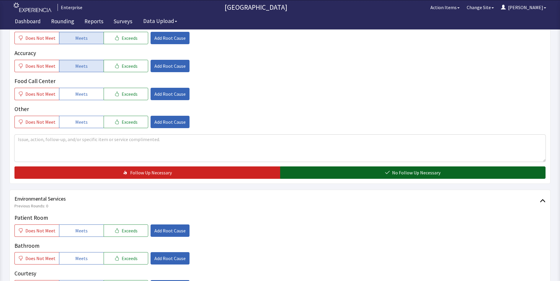
click at [305, 172] on button "No Follow Up Necessary" at bounding box center [413, 173] width 266 height 12
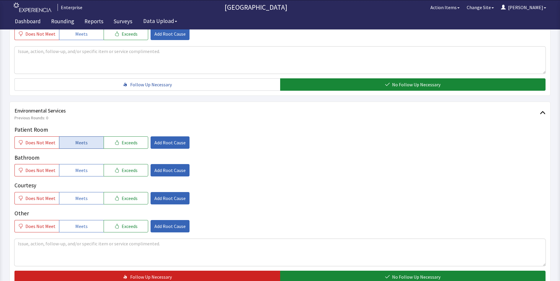
scroll to position [266, 0]
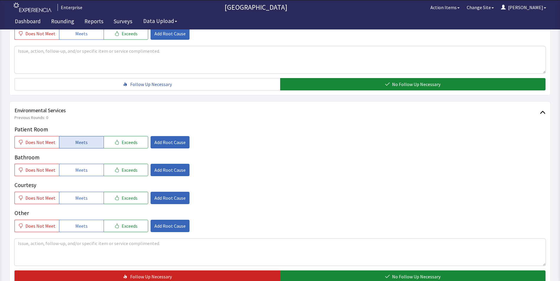
drag, startPoint x: 71, startPoint y: 143, endPoint x: 70, endPoint y: 168, distance: 24.8
click at [71, 143] on button "Meets" at bounding box center [81, 142] width 45 height 12
drag, startPoint x: 70, startPoint y: 169, endPoint x: 72, endPoint y: 183, distance: 13.7
click at [70, 172] on button "Meets" at bounding box center [81, 170] width 45 height 12
drag, startPoint x: 73, startPoint y: 191, endPoint x: 78, endPoint y: 193, distance: 6.0
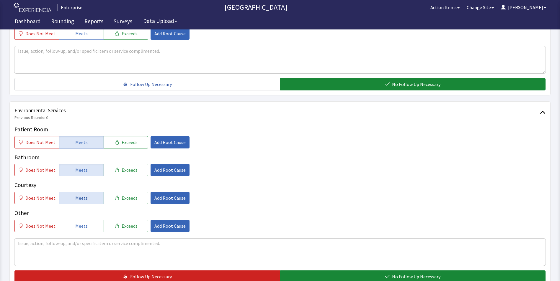
click at [73, 191] on div "Courtesy Does Not Meet Meets Exceeds Add Root Cause" at bounding box center [279, 192] width 531 height 23
click at [80, 195] on span "Meets" at bounding box center [81, 198] width 12 height 7
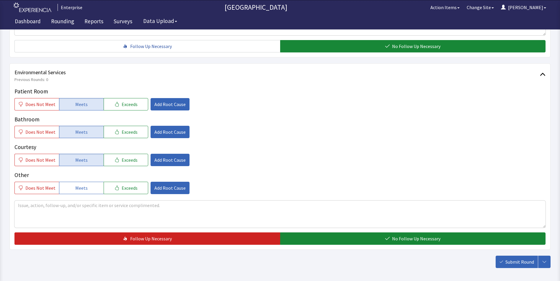
scroll to position [325, 0]
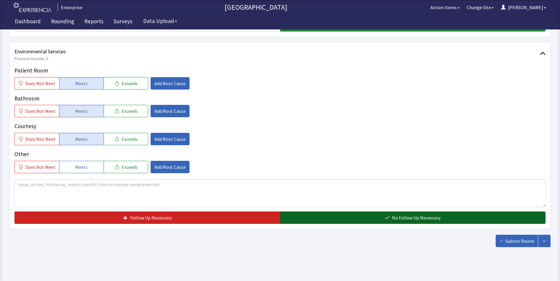
click at [339, 222] on button "No Follow Up Necessary" at bounding box center [413, 218] width 266 height 12
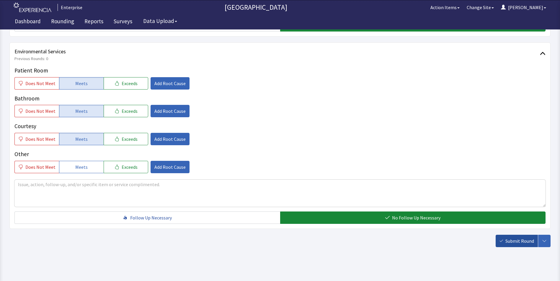
click at [517, 245] on span "Submit Round" at bounding box center [519, 241] width 29 height 7
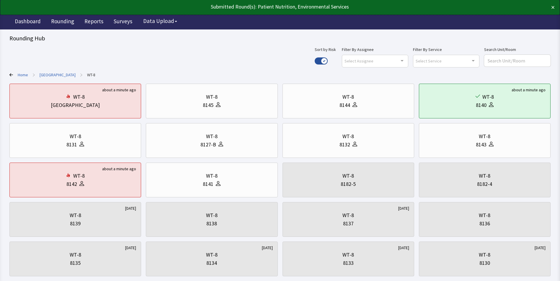
click at [51, 73] on link "[GEOGRAPHIC_DATA]" at bounding box center [58, 75] width 36 height 6
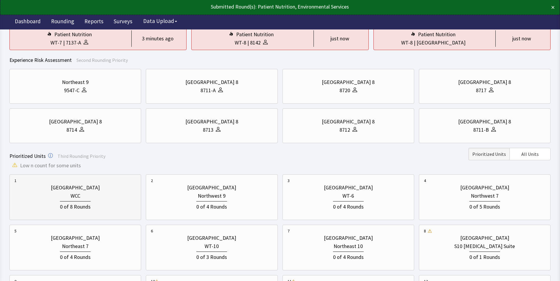
scroll to position [148, 0]
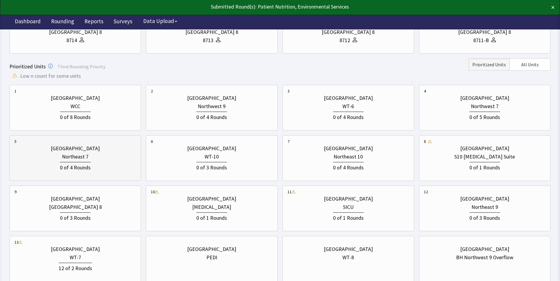
click at [89, 160] on div "Northeast 7" at bounding box center [75, 157] width 122 height 8
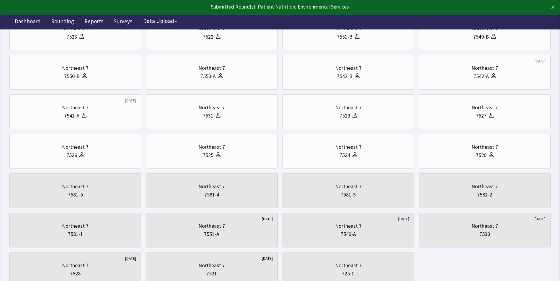
scroll to position [0, 0]
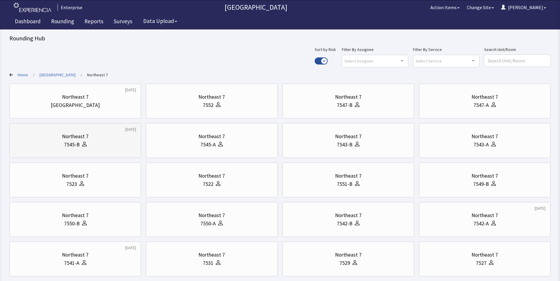
click at [101, 140] on div "Northeast 7" at bounding box center [75, 136] width 122 height 8
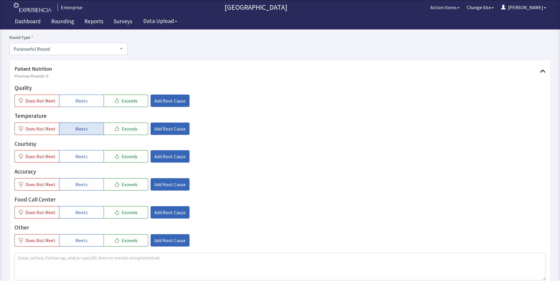
scroll to position [59, 0]
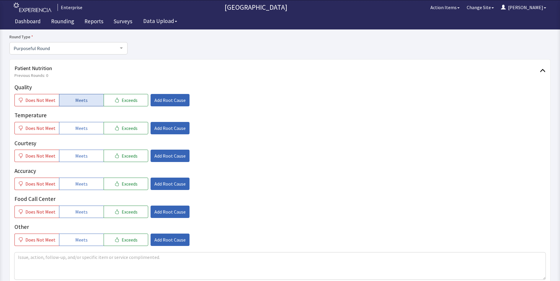
click at [72, 98] on button "Meets" at bounding box center [81, 100] width 45 height 12
drag, startPoint x: 78, startPoint y: 131, endPoint x: 78, endPoint y: 140, distance: 9.1
click at [78, 133] on button "Meets" at bounding box center [81, 128] width 45 height 12
drag, startPoint x: 79, startPoint y: 156, endPoint x: 79, endPoint y: 168, distance: 11.8
click at [79, 160] on button "Meets" at bounding box center [81, 156] width 45 height 12
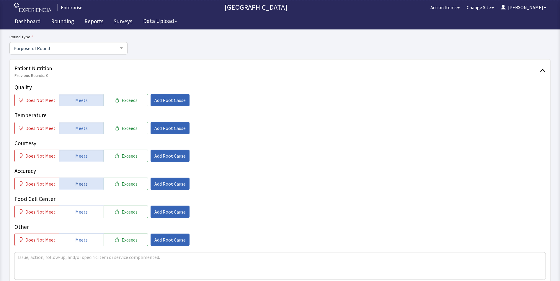
click at [79, 189] on button "Meets" at bounding box center [81, 184] width 45 height 12
click at [80, 208] on button "Meets" at bounding box center [81, 212] width 45 height 12
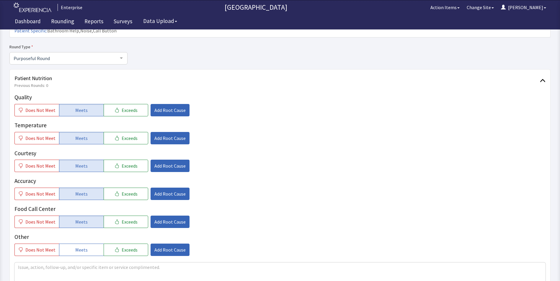
scroll to position [177, 0]
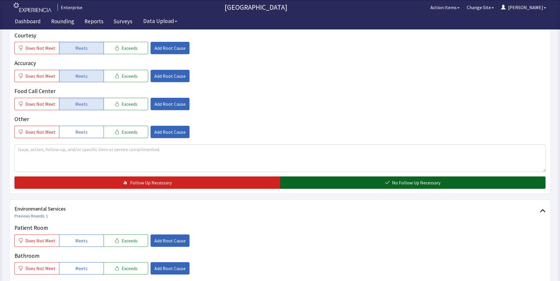
click at [322, 177] on button "No Follow Up Necessary" at bounding box center [413, 183] width 266 height 12
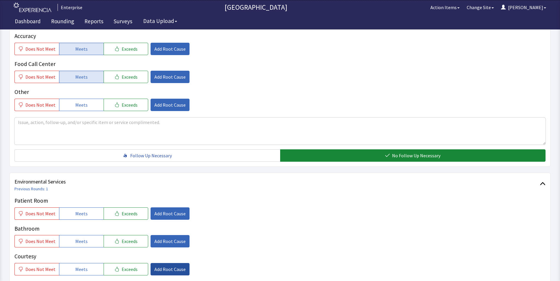
scroll to position [295, 0]
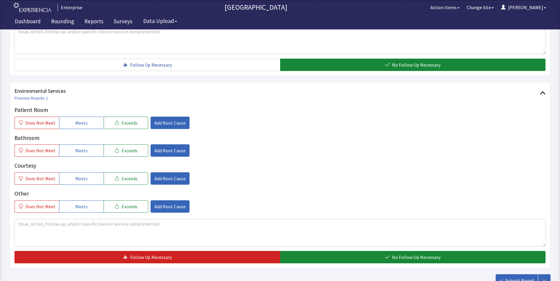
drag, startPoint x: 78, startPoint y: 113, endPoint x: 78, endPoint y: 124, distance: 11.2
click at [78, 119] on span "Meets" at bounding box center [81, 122] width 12 height 7
drag, startPoint x: 79, startPoint y: 144, endPoint x: 82, endPoint y: 163, distance: 19.1
click at [79, 145] on button "Meets" at bounding box center [81, 151] width 45 height 12
click at [82, 175] on span "Meets" at bounding box center [81, 178] width 12 height 7
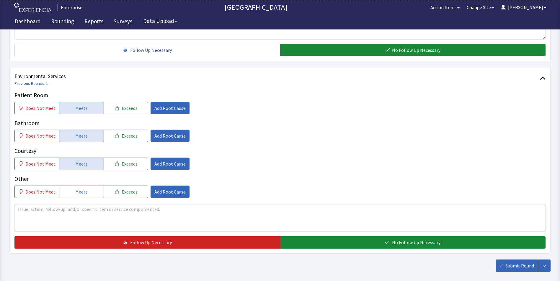
scroll to position [330, 0]
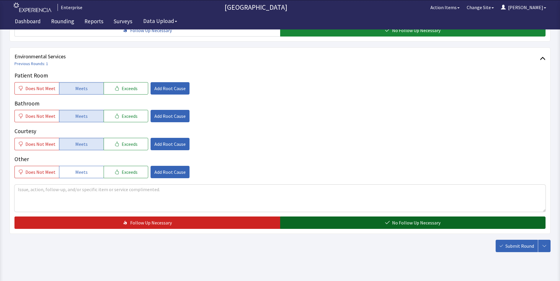
click at [335, 217] on button "No Follow Up Necessary" at bounding box center [413, 223] width 266 height 12
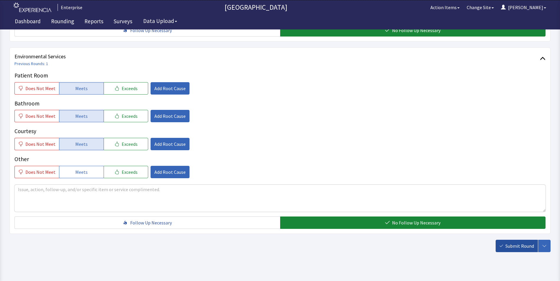
click at [512, 243] on span "Submit Round" at bounding box center [519, 246] width 29 height 7
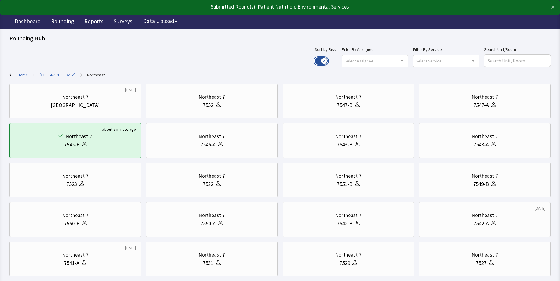
click at [327, 62] on button "Use setting" at bounding box center [320, 61] width 13 height 7
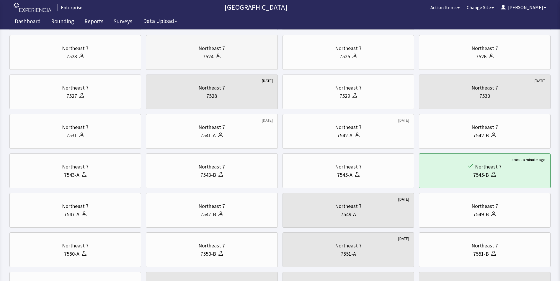
scroll to position [89, 0]
click at [386, 137] on div "7542-A" at bounding box center [348, 135] width 122 height 8
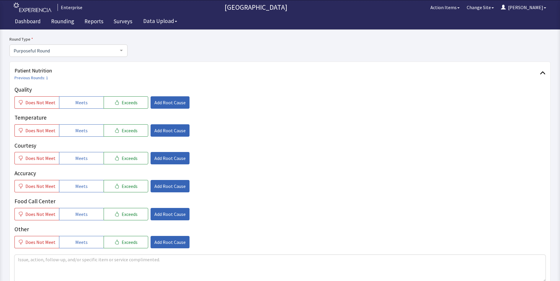
scroll to position [59, 0]
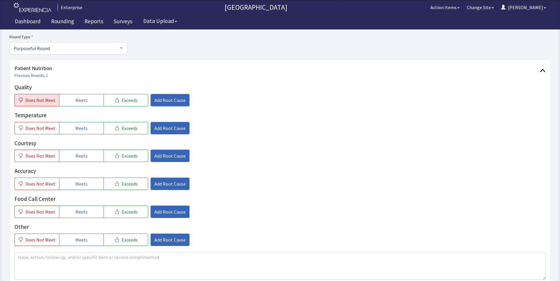
click at [30, 97] on span "Does Not Meet" at bounding box center [40, 100] width 30 height 7
click at [35, 126] on span "Does Not Meet" at bounding box center [40, 128] width 30 height 7
click at [163, 99] on span "Add Root Cause" at bounding box center [169, 100] width 31 height 7
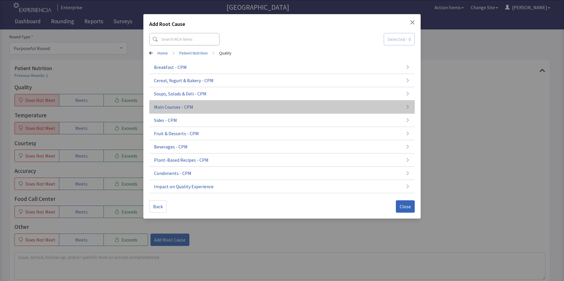
click at [215, 108] on button "Main Courses - CPM" at bounding box center [282, 107] width 266 height 13
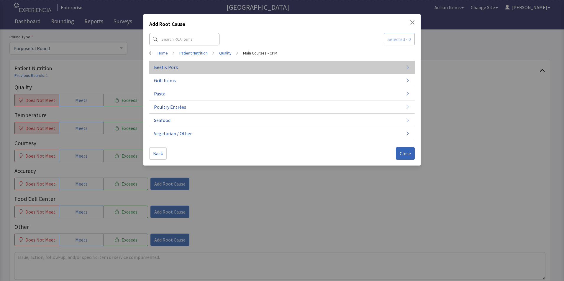
click at [212, 72] on button "Beef & Pork" at bounding box center [282, 67] width 266 height 13
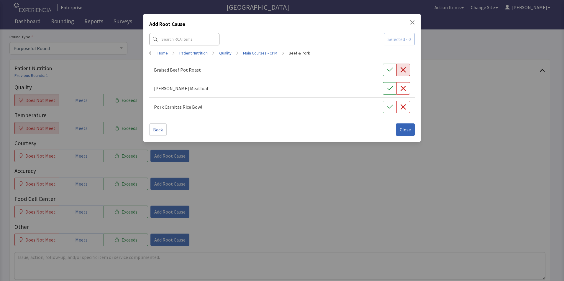
click at [405, 68] on icon "button" at bounding box center [403, 70] width 6 height 6
click at [407, 131] on span "Close" at bounding box center [405, 129] width 11 height 7
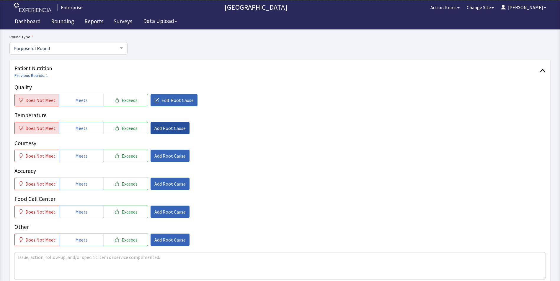
click at [170, 131] on span "Add Root Cause" at bounding box center [169, 128] width 31 height 7
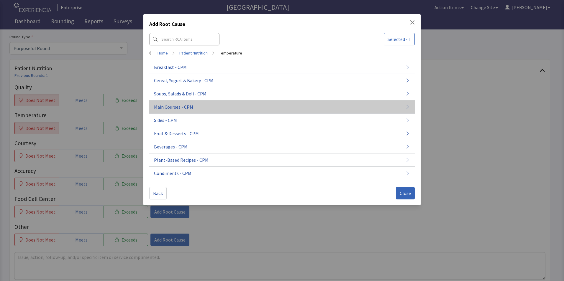
click at [179, 107] on span "Main Courses - CPM" at bounding box center [173, 107] width 39 height 7
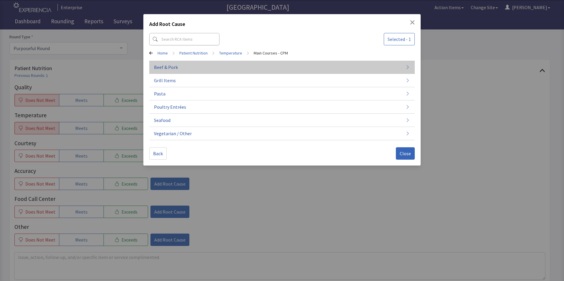
click at [249, 65] on button "Beef & Pork" at bounding box center [282, 67] width 266 height 13
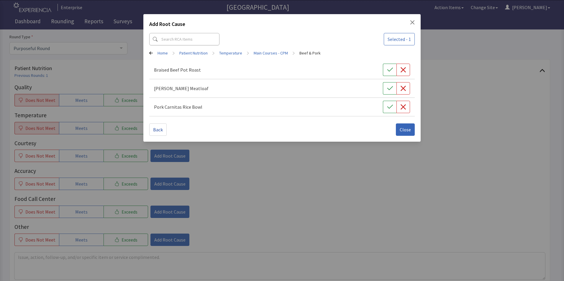
drag, startPoint x: 406, startPoint y: 70, endPoint x: 406, endPoint y: 76, distance: 6.2
click at [406, 71] on icon "button" at bounding box center [403, 70] width 6 height 6
drag, startPoint x: 405, startPoint y: 128, endPoint x: 375, endPoint y: 132, distance: 30.0
click at [405, 128] on span "Close" at bounding box center [405, 129] width 11 height 7
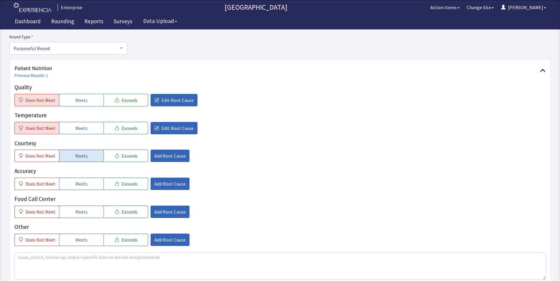
click at [83, 156] on span "Meets" at bounding box center [81, 156] width 12 height 7
drag, startPoint x: 79, startPoint y: 183, endPoint x: 76, endPoint y: 210, distance: 27.3
click at [79, 188] on button "Meets" at bounding box center [81, 184] width 45 height 12
click at [74, 218] on button "Meets" at bounding box center [81, 212] width 45 height 12
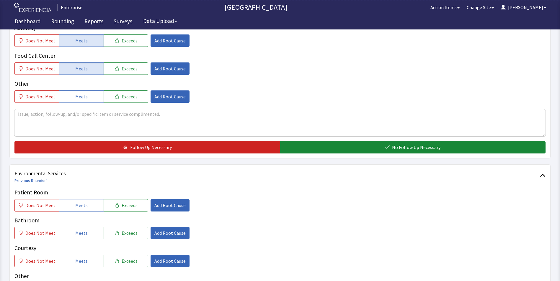
scroll to position [207, 0]
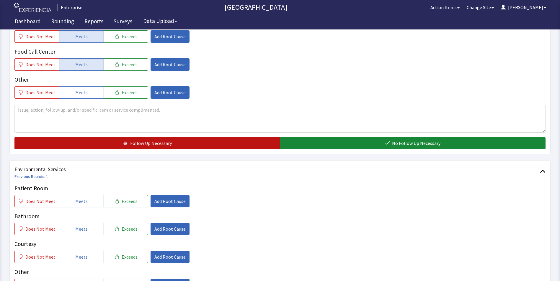
click at [56, 145] on button "Follow Up Necessary" at bounding box center [147, 143] width 266 height 12
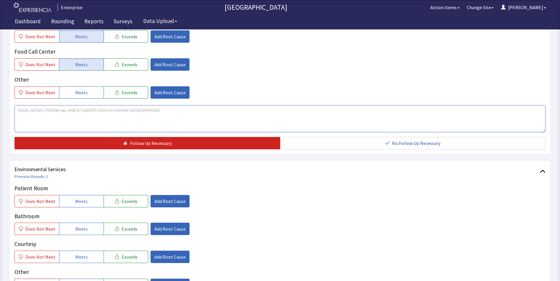
click at [35, 111] on textarea at bounding box center [279, 118] width 531 height 27
drag, startPoint x: 18, startPoint y: 109, endPoint x: 140, endPoint y: 112, distance: 122.5
click at [143, 111] on textarea "pot roast was on the cold side and food has no taste" at bounding box center [279, 118] width 531 height 27
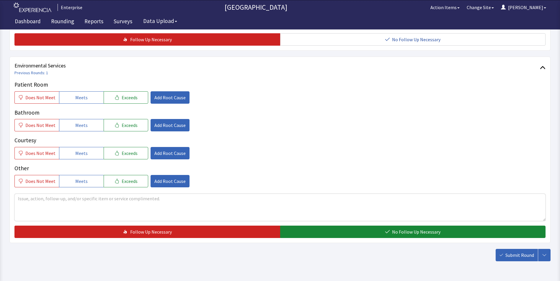
scroll to position [330, 0]
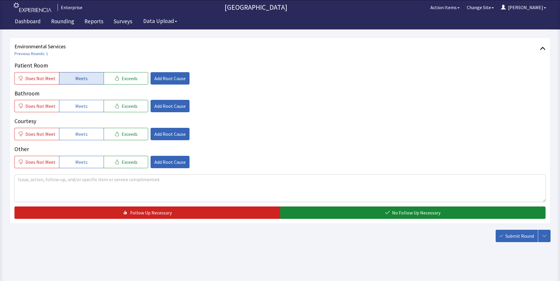
type textarea "pot roast was on the cold side and food has no taste"
click at [80, 79] on span "Meets" at bounding box center [81, 78] width 12 height 7
click at [80, 114] on div "Patient Room Does Not Meet Meets Exceeds Add Root Cause Bathroom Does Not Meet …" at bounding box center [279, 114] width 531 height 107
click at [88, 133] on button "Meets" at bounding box center [81, 134] width 45 height 12
click at [81, 106] on span "Meets" at bounding box center [81, 106] width 12 height 7
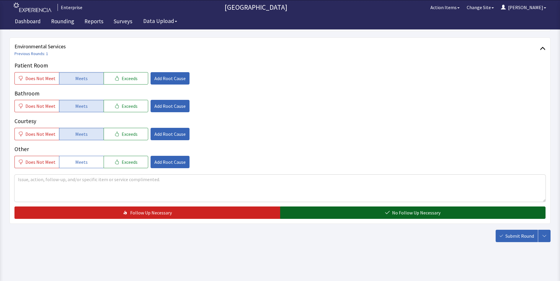
click at [306, 214] on button "No Follow Up Necessary" at bounding box center [413, 213] width 266 height 12
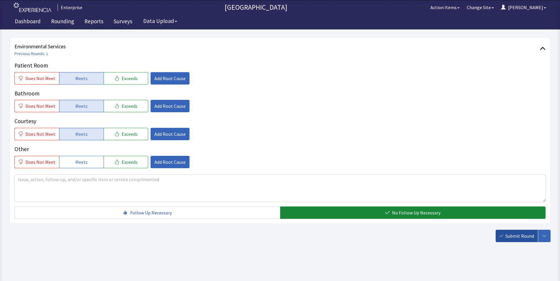
click at [515, 241] on button "Submit Round" at bounding box center [516, 236] width 42 height 12
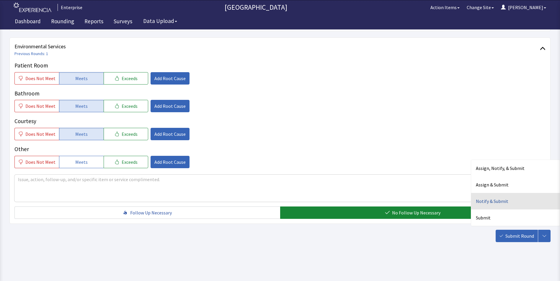
click at [483, 203] on div "Notify & Submit" at bounding box center [515, 201] width 89 height 17
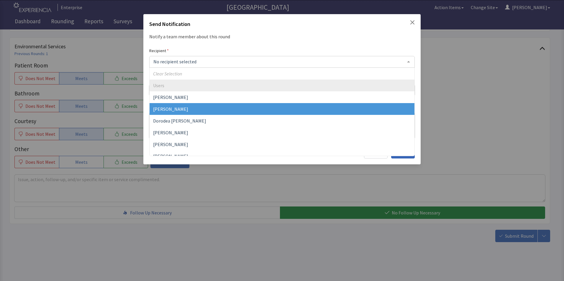
click at [178, 107] on span "[PERSON_NAME]" at bounding box center [170, 109] width 35 height 6
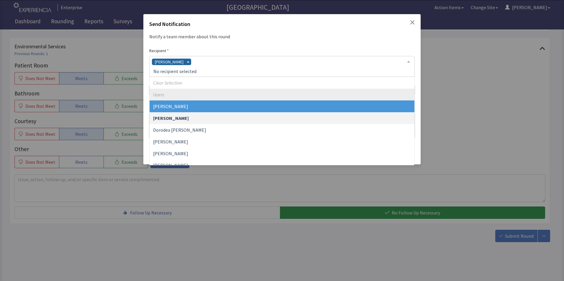
click at [201, 62] on div "[PERSON_NAME]" at bounding box center [282, 66] width 266 height 21
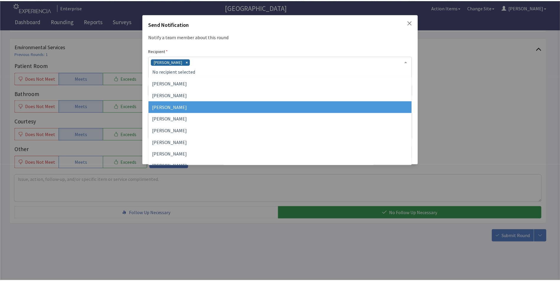
scroll to position [59, 0]
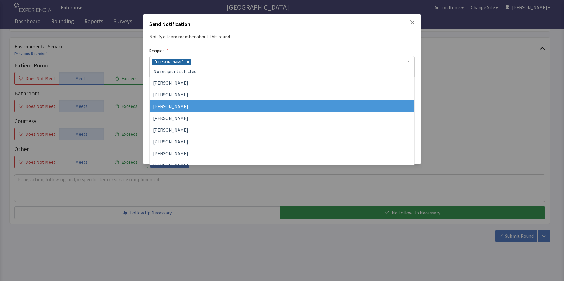
click at [179, 105] on span "[PERSON_NAME]" at bounding box center [170, 107] width 35 height 6
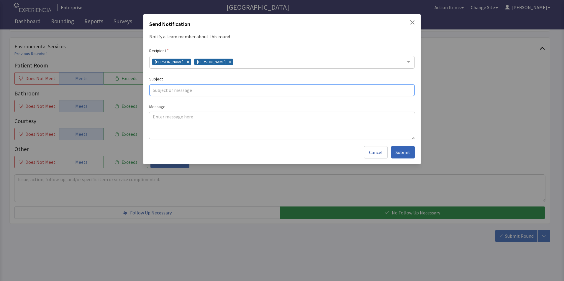
click at [162, 91] on input "text" at bounding box center [282, 90] width 266 height 12
type input "food temp"
click at [155, 112] on textarea at bounding box center [282, 125] width 266 height 27
paste textarea "pot roast was on the cold side and food has no taste"
type textarea "pot roast was on the cold side and food has no taste"
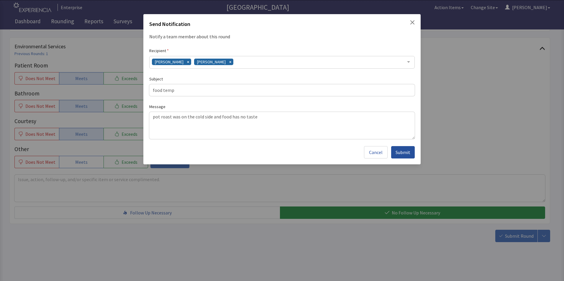
click at [400, 152] on span "Submit" at bounding box center [403, 152] width 15 height 7
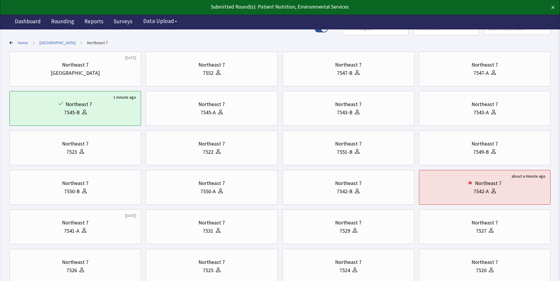
scroll to position [30, 0]
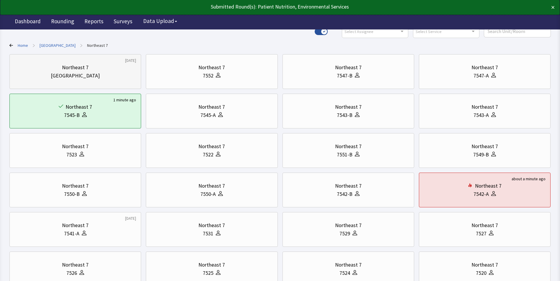
click at [94, 71] on div "Northeast 7" at bounding box center [75, 67] width 122 height 8
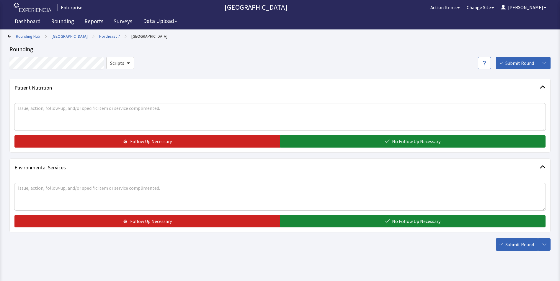
drag, startPoint x: 296, startPoint y: 140, endPoint x: 297, endPoint y: 151, distance: 10.6
click at [297, 145] on button "No Follow Up Necessary" at bounding box center [413, 141] width 266 height 12
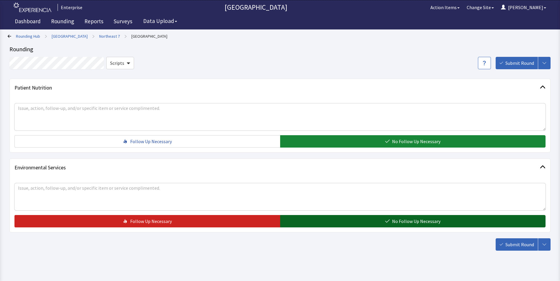
click at [310, 223] on button "No Follow Up Necessary" at bounding box center [413, 221] width 266 height 12
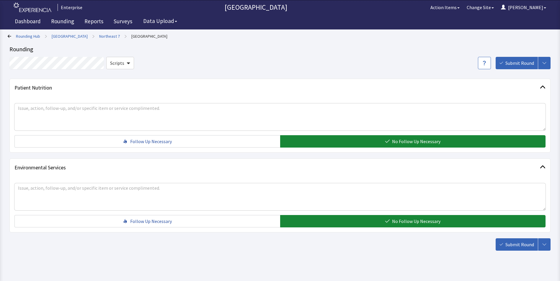
click at [512, 244] on span "Submit Round" at bounding box center [519, 244] width 29 height 7
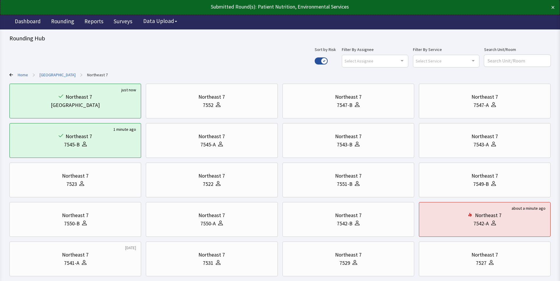
click at [61, 74] on link "[GEOGRAPHIC_DATA]" at bounding box center [58, 75] width 36 height 6
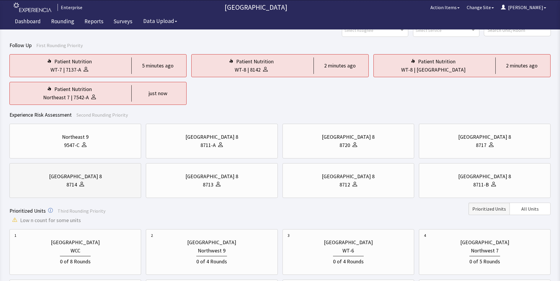
scroll to position [118, 0]
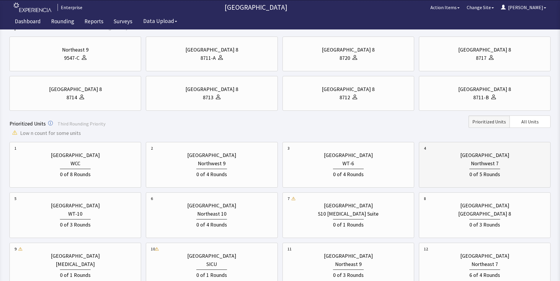
click at [486, 171] on div "0 of 5 Rounds" at bounding box center [484, 174] width 31 height 10
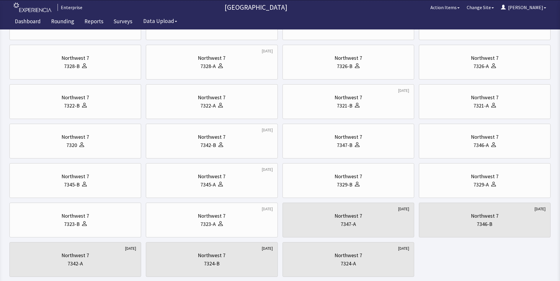
scroll to position [0, 0]
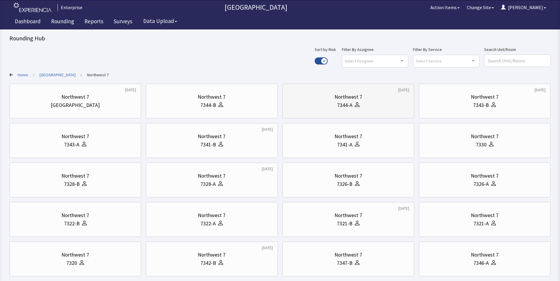
click at [370, 105] on div "7344-A" at bounding box center [348, 105] width 122 height 8
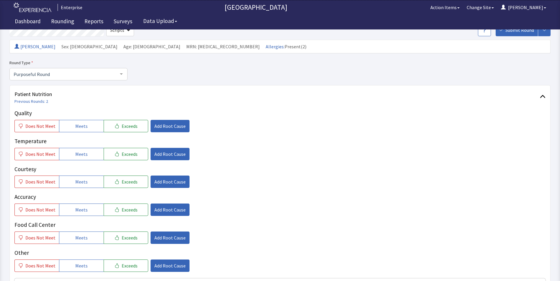
scroll to position [89, 0]
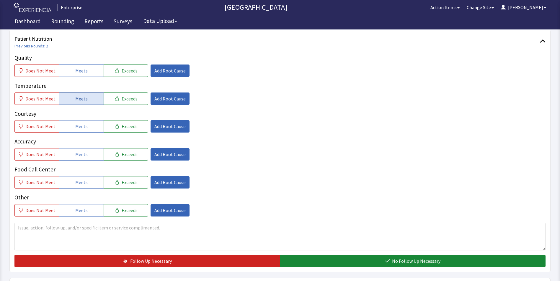
drag, startPoint x: 77, startPoint y: 71, endPoint x: 79, endPoint y: 98, distance: 27.2
click at [78, 73] on span "Meets" at bounding box center [81, 70] width 12 height 7
drag, startPoint x: 79, startPoint y: 103, endPoint x: 79, endPoint y: 117, distance: 14.5
click at [79, 104] on button "Meets" at bounding box center [81, 99] width 45 height 12
drag, startPoint x: 79, startPoint y: 125, endPoint x: 81, endPoint y: 145, distance: 20.2
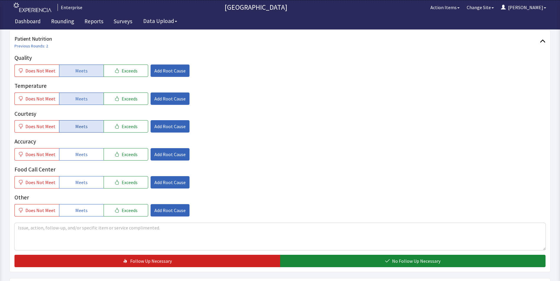
click at [79, 126] on span "Meets" at bounding box center [81, 126] width 12 height 7
drag, startPoint x: 83, startPoint y: 152, endPoint x: 83, endPoint y: 159, distance: 6.8
click at [83, 155] on span "Meets" at bounding box center [81, 154] width 12 height 7
drag, startPoint x: 89, startPoint y: 184, endPoint x: 91, endPoint y: 179, distance: 5.4
click at [90, 184] on button "Meets" at bounding box center [81, 182] width 45 height 12
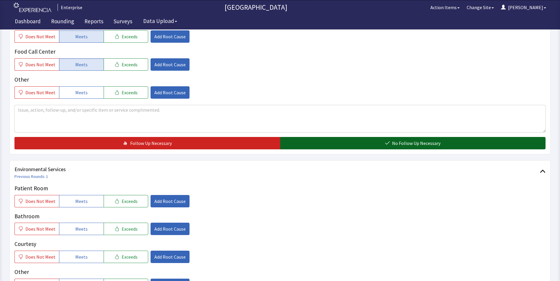
drag, startPoint x: 313, startPoint y: 143, endPoint x: 289, endPoint y: 149, distance: 25.3
click at [313, 143] on button "No Follow Up Necessary" at bounding box center [413, 143] width 266 height 12
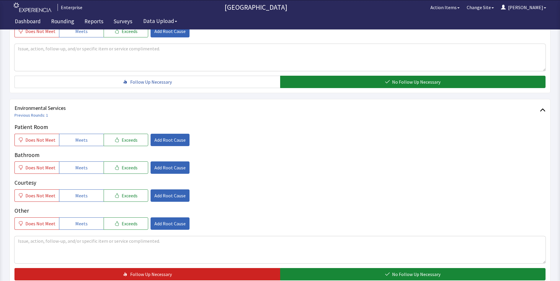
scroll to position [325, 0]
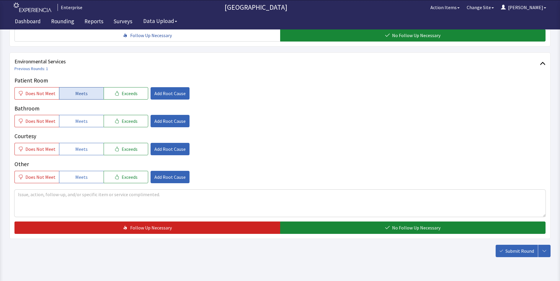
click at [84, 90] on span "Meets" at bounding box center [81, 93] width 12 height 7
drag, startPoint x: 84, startPoint y: 115, endPoint x: 84, endPoint y: 135, distance: 20.1
click at [84, 116] on button "Meets" at bounding box center [81, 121] width 45 height 12
drag, startPoint x: 84, startPoint y: 137, endPoint x: 91, endPoint y: 143, distance: 8.6
click at [85, 143] on button "Meets" at bounding box center [81, 149] width 45 height 12
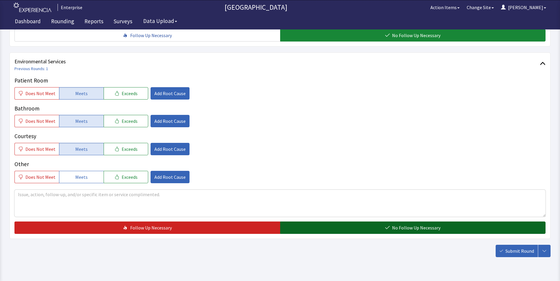
drag, startPoint x: 310, startPoint y: 217, endPoint x: 384, endPoint y: 219, distance: 73.5
click at [313, 222] on button "No Follow Up Necessary" at bounding box center [413, 228] width 266 height 12
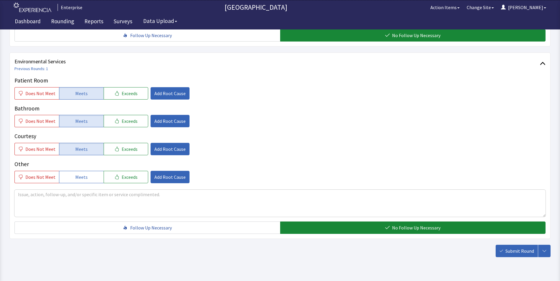
drag, startPoint x: 509, startPoint y: 240, endPoint x: 505, endPoint y: 238, distance: 5.0
click at [510, 248] on span "Submit Round" at bounding box center [519, 251] width 29 height 7
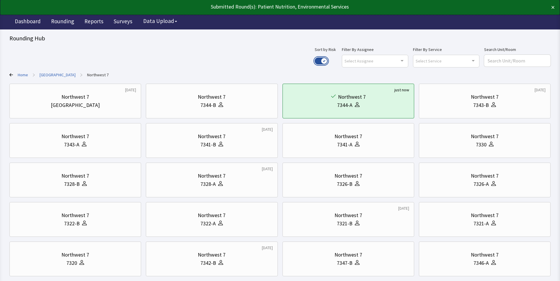
click at [327, 61] on button "Use setting" at bounding box center [320, 61] width 13 height 7
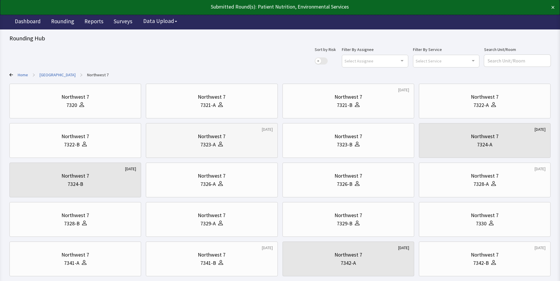
click at [229, 142] on div "7323-A" at bounding box center [212, 145] width 122 height 8
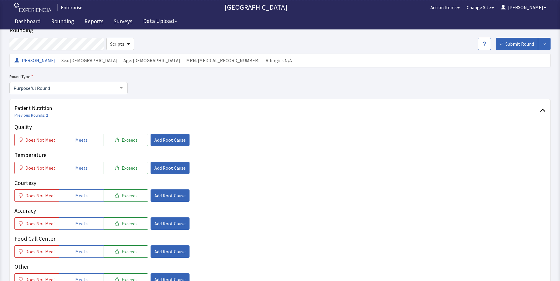
scroll to position [30, 0]
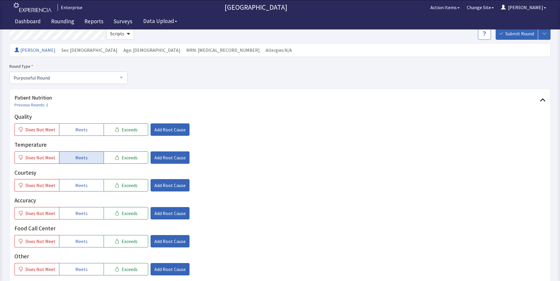
drag, startPoint x: 81, startPoint y: 129, endPoint x: 84, endPoint y: 152, distance: 22.8
click at [82, 134] on button "Meets" at bounding box center [81, 130] width 45 height 12
drag, startPoint x: 84, startPoint y: 156, endPoint x: 84, endPoint y: 163, distance: 6.5
click at [84, 159] on span "Meets" at bounding box center [81, 157] width 12 height 7
drag, startPoint x: 82, startPoint y: 185, endPoint x: 85, endPoint y: 204, distance: 18.9
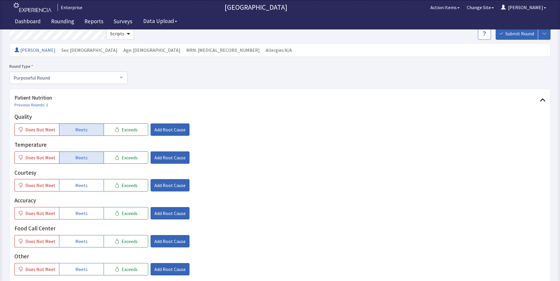
click at [83, 189] on span "Meets" at bounding box center [81, 185] width 12 height 7
drag, startPoint x: 85, startPoint y: 212, endPoint x: 84, endPoint y: 234, distance: 21.8
click at [85, 215] on button "Meets" at bounding box center [81, 213] width 45 height 12
drag, startPoint x: 82, startPoint y: 239, endPoint x: 88, endPoint y: 227, distance: 12.5
click at [83, 238] on span "Meets" at bounding box center [81, 241] width 12 height 7
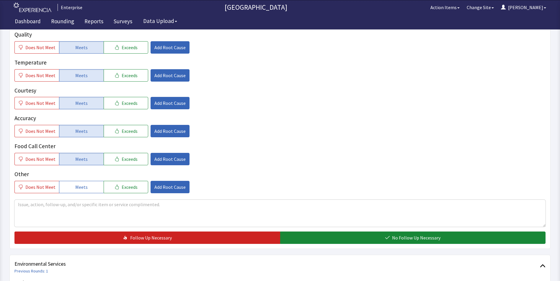
scroll to position [207, 0]
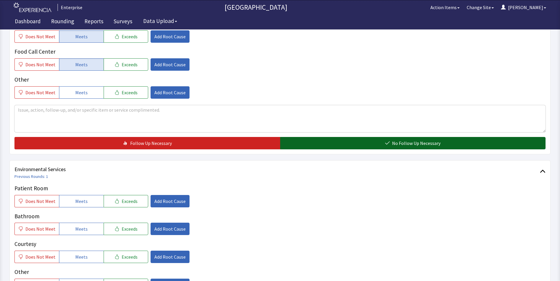
click at [315, 143] on button "No Follow Up Necessary" at bounding box center [413, 143] width 266 height 12
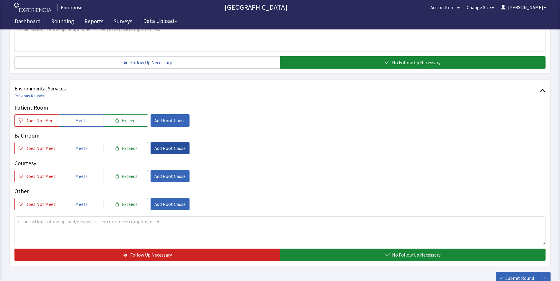
scroll to position [295, 0]
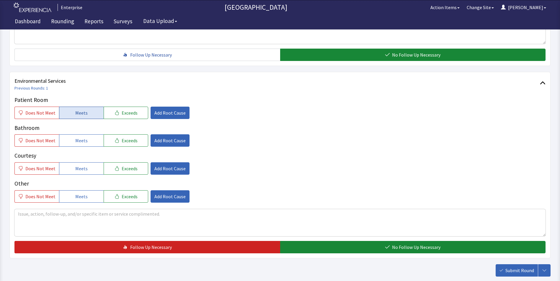
drag, startPoint x: 86, startPoint y: 117, endPoint x: 86, endPoint y: 126, distance: 9.4
click at [86, 117] on button "Meets" at bounding box center [81, 113] width 45 height 12
drag, startPoint x: 84, startPoint y: 145, endPoint x: 84, endPoint y: 157, distance: 11.5
click at [84, 148] on div "Patient Room Does Not Meet Meets Exceeds Add Root Cause Bathroom Does Not Meet …" at bounding box center [279, 149] width 531 height 107
click at [84, 168] on span "Meets" at bounding box center [81, 168] width 12 height 7
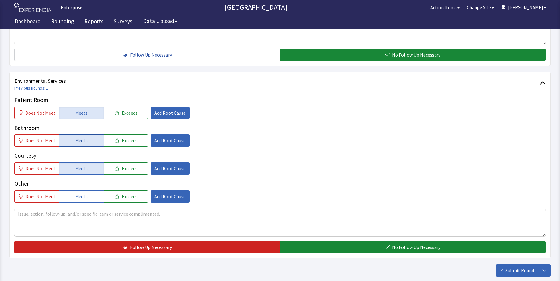
drag, startPoint x: 85, startPoint y: 141, endPoint x: 95, endPoint y: 145, distance: 10.8
click at [85, 140] on button "Meets" at bounding box center [81, 141] width 45 height 12
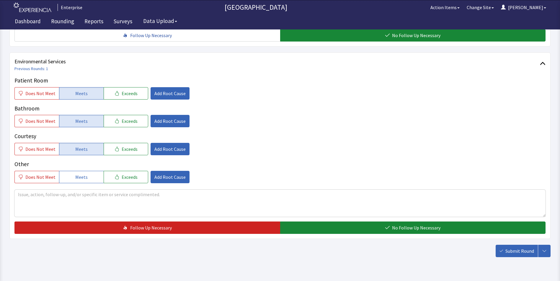
scroll to position [330, 0]
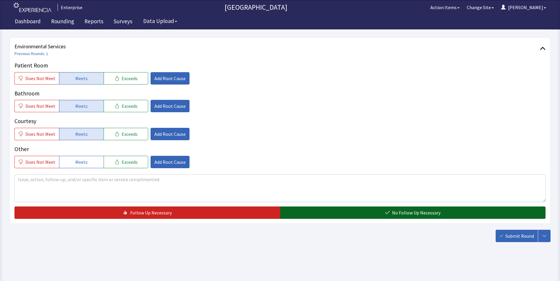
drag, startPoint x: 332, startPoint y: 214, endPoint x: 395, endPoint y: 217, distance: 63.2
click at [332, 214] on button "No Follow Up Necessary" at bounding box center [413, 213] width 266 height 12
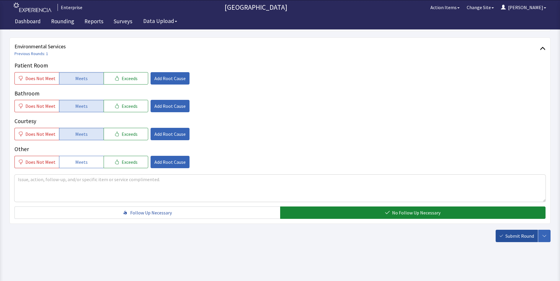
click at [516, 237] on span "Submit Round" at bounding box center [519, 236] width 29 height 7
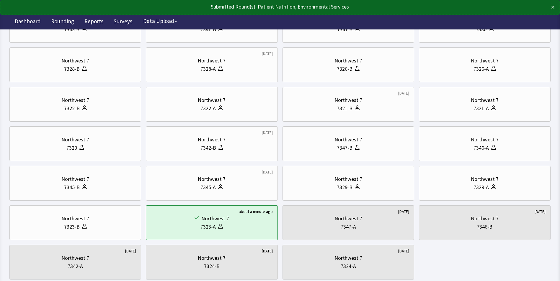
scroll to position [118, 0]
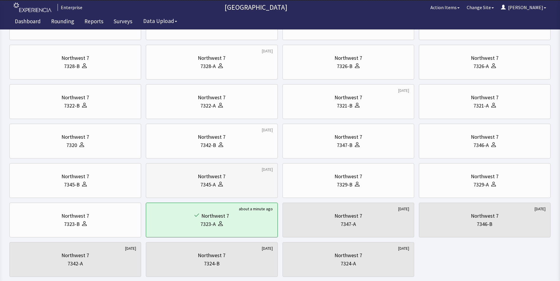
click at [217, 180] on div "Northwest 7" at bounding box center [212, 177] width 28 height 8
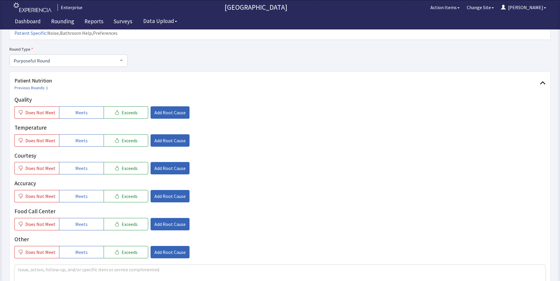
scroll to position [59, 0]
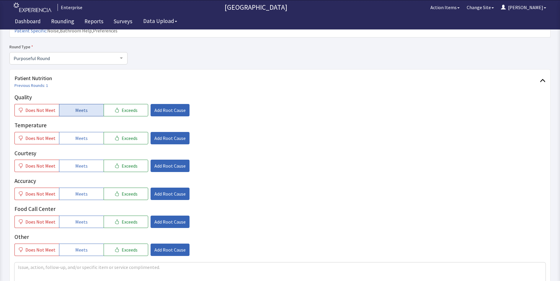
click at [80, 107] on span "Meets" at bounding box center [81, 110] width 12 height 7
drag, startPoint x: 80, startPoint y: 127, endPoint x: 83, endPoint y: 149, distance: 22.0
click at [80, 135] on span "Meets" at bounding box center [81, 138] width 12 height 7
click at [84, 163] on span "Meets" at bounding box center [81, 166] width 12 height 7
drag, startPoint x: 85, startPoint y: 183, endPoint x: 84, endPoint y: 195, distance: 12.4
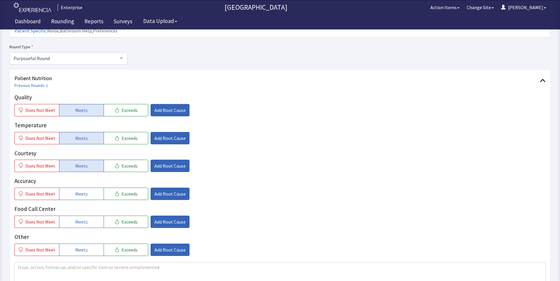
click at [85, 191] on span "Meets" at bounding box center [81, 194] width 12 height 7
click at [83, 216] on button "Meets" at bounding box center [81, 222] width 45 height 12
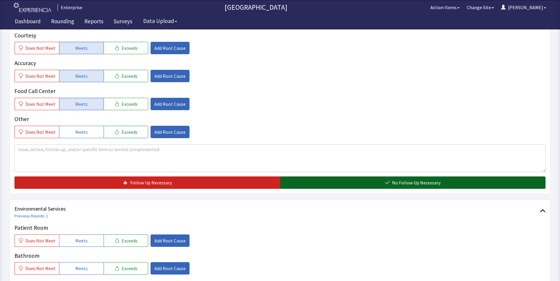
click at [292, 177] on button "No Follow Up Necessary" at bounding box center [413, 183] width 266 height 12
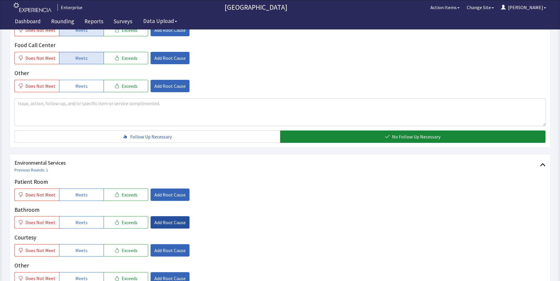
scroll to position [266, 0]
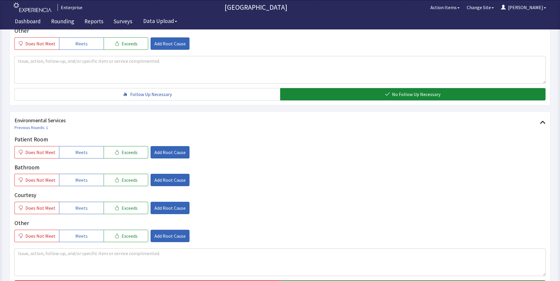
drag, startPoint x: 92, startPoint y: 144, endPoint x: 87, endPoint y: 162, distance: 18.6
click at [91, 147] on button "Meets" at bounding box center [81, 152] width 45 height 12
drag, startPoint x: 86, startPoint y: 173, endPoint x: 86, endPoint y: 187, distance: 14.2
click at [86, 176] on button "Meets" at bounding box center [81, 180] width 45 height 12
click at [86, 202] on button "Meets" at bounding box center [81, 208] width 45 height 12
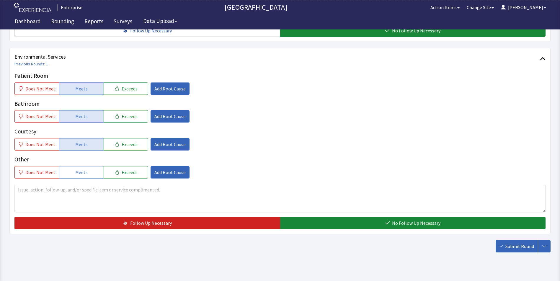
scroll to position [330, 0]
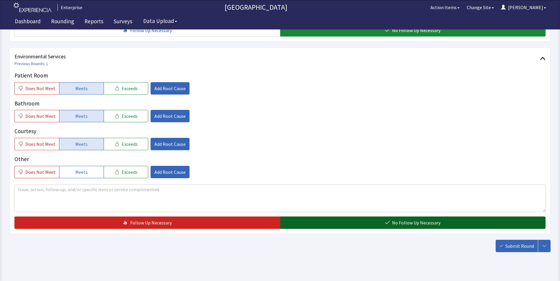
click at [327, 217] on button "No Follow Up Necessary" at bounding box center [413, 223] width 266 height 12
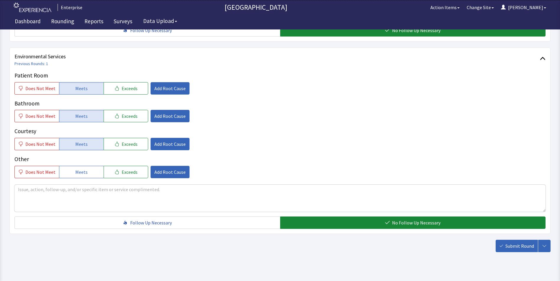
click at [514, 243] on span "Submit Round" at bounding box center [519, 246] width 29 height 7
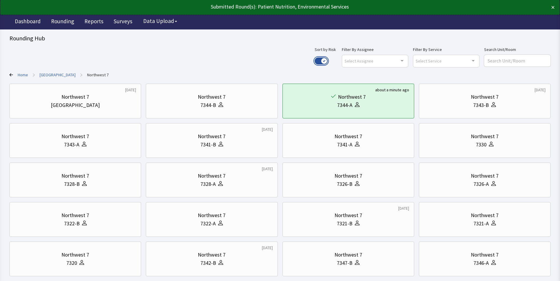
click at [327, 58] on button "Use setting" at bounding box center [320, 61] width 13 height 7
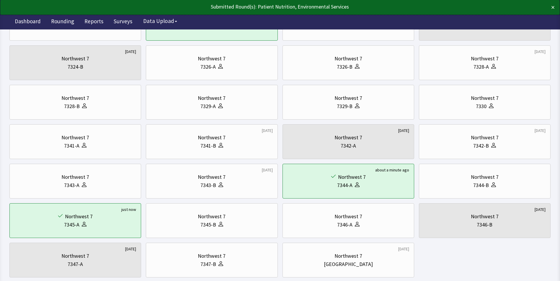
scroll to position [118, 0]
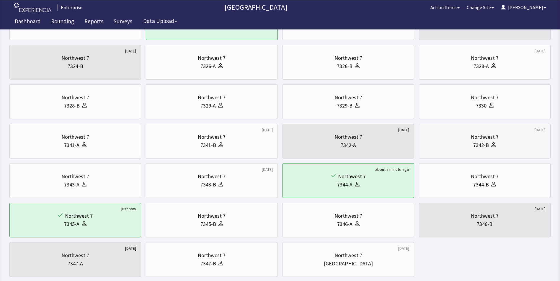
click at [489, 137] on div "Northwest 7" at bounding box center [485, 137] width 28 height 8
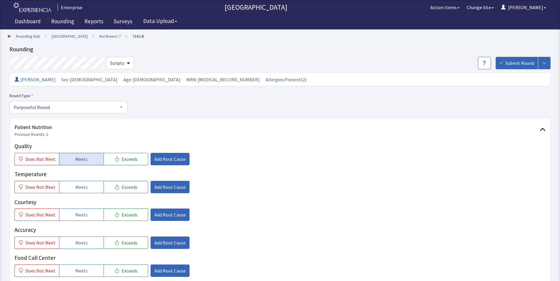
click at [75, 161] on span "Meets" at bounding box center [81, 159] width 12 height 7
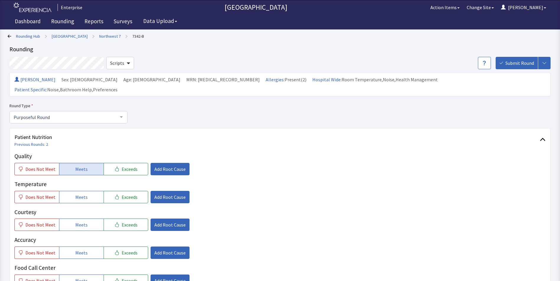
drag, startPoint x: 73, startPoint y: 184, endPoint x: 74, endPoint y: 206, distance: 21.8
click at [75, 194] on span "Meets" at bounding box center [81, 197] width 12 height 7
click at [76, 222] on span "Meets" at bounding box center [81, 225] width 12 height 7
click at [81, 254] on div "Quality Does Not Meet Meets Exceeds Add Root Cause Temperature Does Not Meet Me…" at bounding box center [279, 233] width 531 height 163
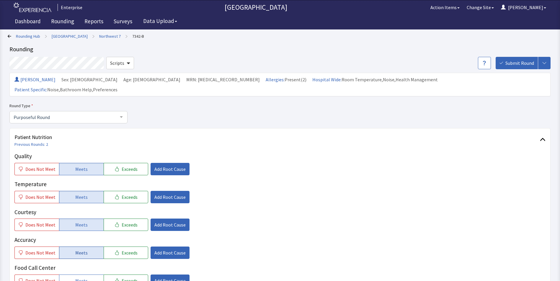
click at [82, 250] on span "Meets" at bounding box center [81, 253] width 12 height 7
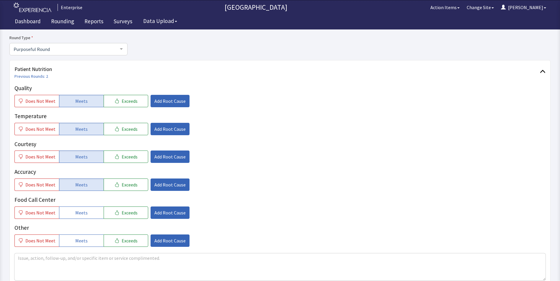
scroll to position [118, 0]
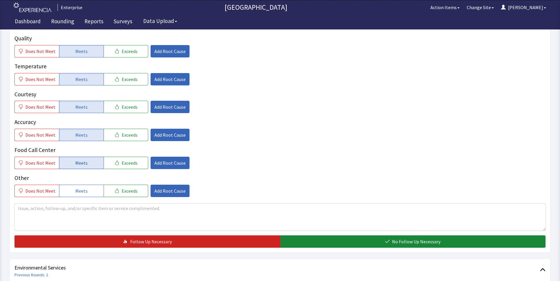
click at [78, 160] on span "Meets" at bounding box center [81, 163] width 12 height 7
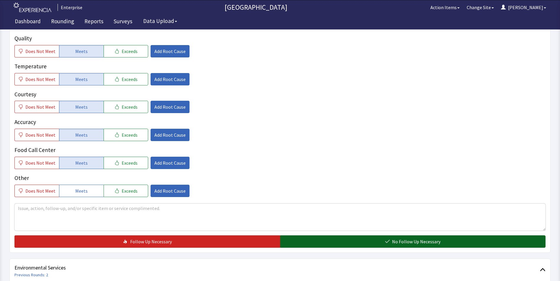
click at [310, 236] on button "No Follow Up Necessary" at bounding box center [413, 242] width 266 height 12
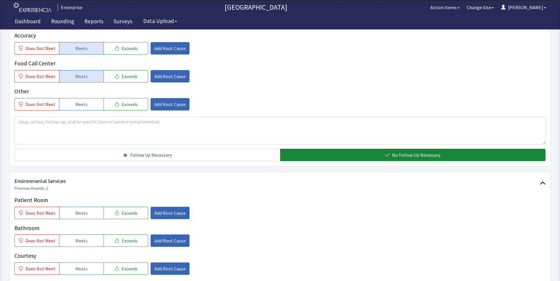
scroll to position [266, 0]
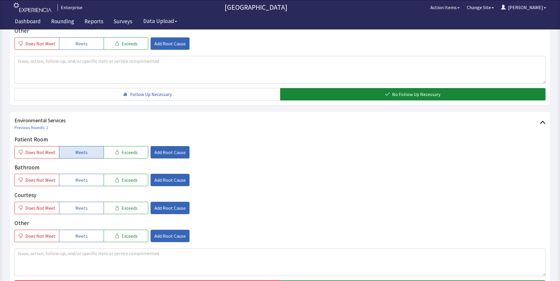
drag, startPoint x: 81, startPoint y: 143, endPoint x: 81, endPoint y: 167, distance: 23.9
click at [81, 149] on span "Meets" at bounding box center [81, 152] width 12 height 7
drag, startPoint x: 79, startPoint y: 173, endPoint x: 78, endPoint y: 180, distance: 6.8
click at [79, 174] on button "Meets" at bounding box center [81, 180] width 45 height 12
click at [78, 205] on span "Meets" at bounding box center [81, 208] width 12 height 7
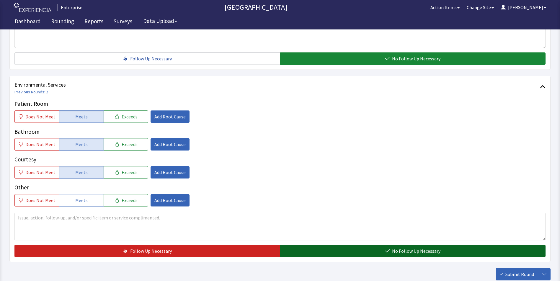
scroll to position [330, 0]
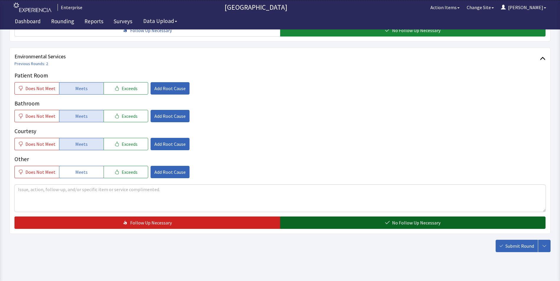
drag, startPoint x: 331, startPoint y: 214, endPoint x: 354, endPoint y: 217, distance: 23.6
click at [332, 217] on button "No Follow Up Necessary" at bounding box center [413, 223] width 266 height 12
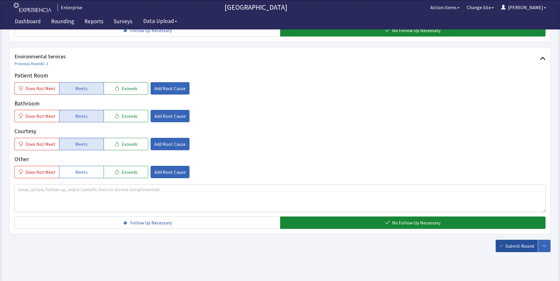
click at [525, 243] on span "Submit Round" at bounding box center [519, 246] width 29 height 7
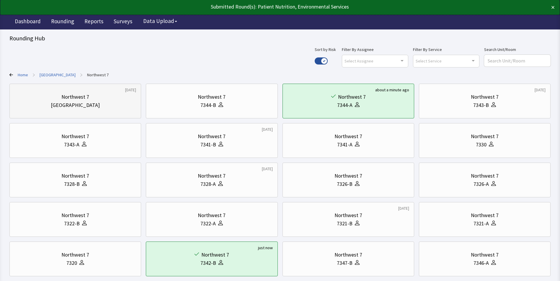
click at [91, 106] on div "Nurse Station" at bounding box center [75, 105] width 122 height 8
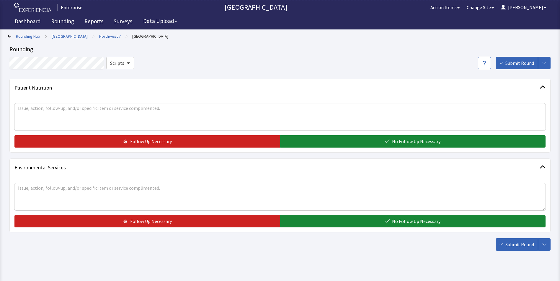
click at [305, 148] on div "Patient Nutrition Follow Up Necessary No Follow Up Necessary" at bounding box center [279, 116] width 541 height 74
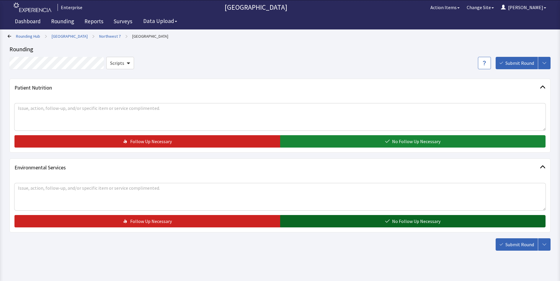
drag, startPoint x: 307, startPoint y: 221, endPoint x: 372, endPoint y: 225, distance: 65.6
click at [307, 221] on button "No Follow Up Necessary" at bounding box center [413, 221] width 266 height 12
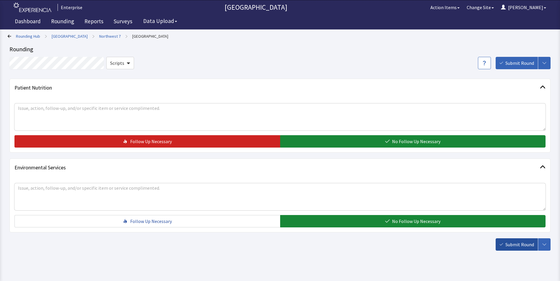
click at [524, 247] on span "Submit Round" at bounding box center [519, 244] width 29 height 7
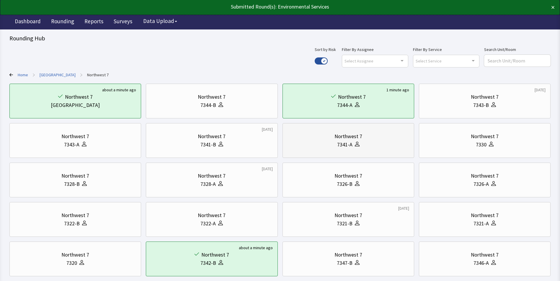
click at [379, 153] on div "Northwest 7 7341-A" at bounding box center [348, 141] width 122 height 28
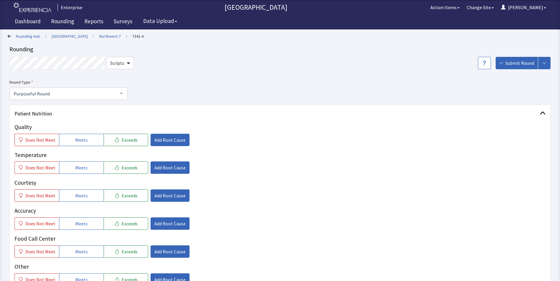
click at [245, 175] on div "Quality Does Not Meet Meets Exceeds Add Root Cause Temperature Does Not Meet Me…" at bounding box center [279, 204] width 531 height 163
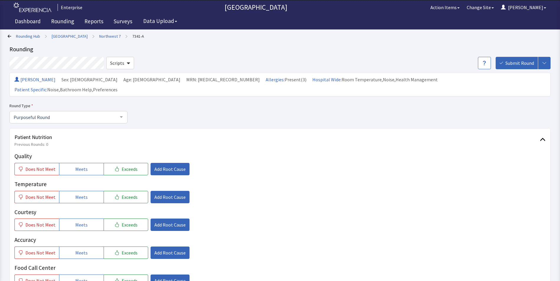
click at [21, 36] on link "Rounding Hub" at bounding box center [28, 36] width 24 height 6
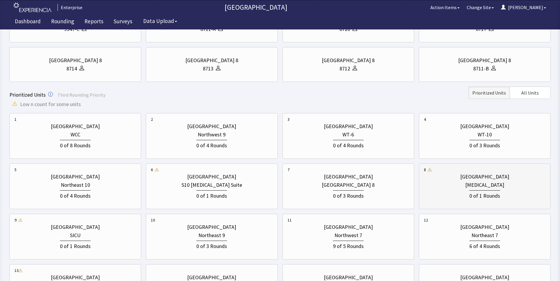
scroll to position [148, 0]
click at [334, 234] on div "Northwest 7" at bounding box center [348, 235] width 122 height 8
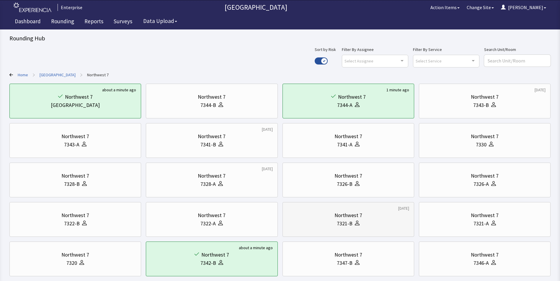
click at [335, 214] on div "Northwest 7" at bounding box center [348, 216] width 28 height 8
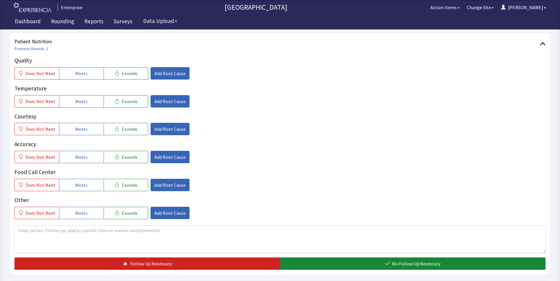
scroll to position [89, 0]
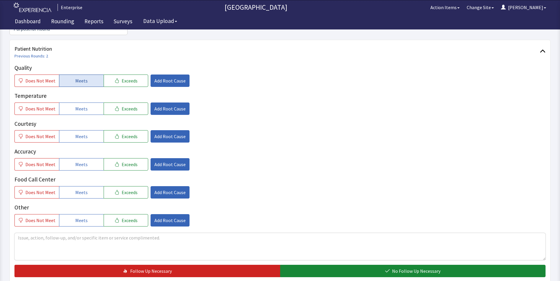
click at [87, 75] on button "Meets" at bounding box center [81, 81] width 45 height 12
drag, startPoint x: 83, startPoint y: 98, endPoint x: 80, endPoint y: 118, distance: 20.2
click at [83, 105] on span "Meets" at bounding box center [81, 108] width 12 height 7
drag, startPoint x: 78, startPoint y: 127, endPoint x: 78, endPoint y: 156, distance: 28.9
click at [78, 131] on button "Meets" at bounding box center [81, 136] width 45 height 12
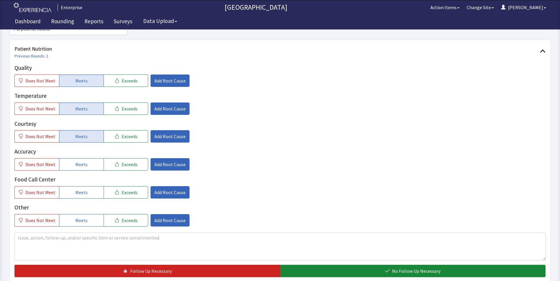
click at [77, 161] on div "Quality Does Not Meet Meets Exceeds Add Root Cause Temperature Does Not Meet Me…" at bounding box center [279, 145] width 531 height 163
drag, startPoint x: 77, startPoint y: 156, endPoint x: 75, endPoint y: 173, distance: 17.5
click at [77, 161] on span "Meets" at bounding box center [81, 164] width 12 height 7
click at [72, 186] on button "Meets" at bounding box center [81, 192] width 45 height 12
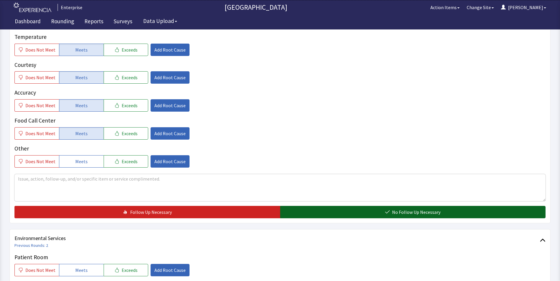
click at [319, 206] on button "No Follow Up Necessary" at bounding box center [413, 212] width 266 height 12
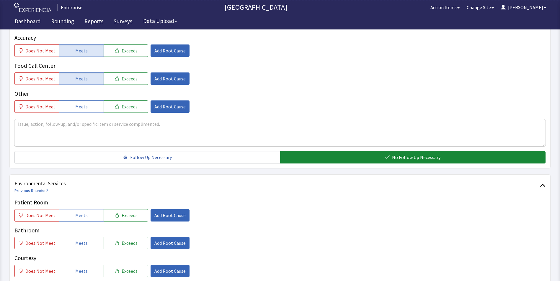
scroll to position [207, 0]
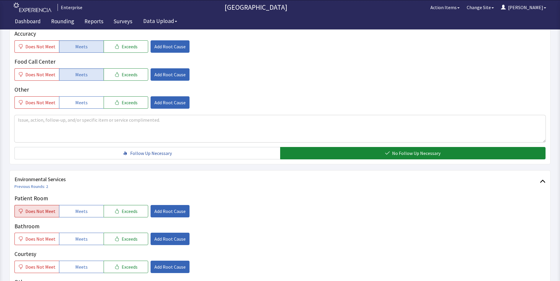
click at [47, 208] on span "Does Not Meet" at bounding box center [40, 211] width 30 height 7
drag, startPoint x: 70, startPoint y: 236, endPoint x: 70, endPoint y: 239, distance: 3.3
click at [70, 236] on div "Patient Room Does Not Meet Meets Exceeds Add Root Cause Bathroom Does Not Meet …" at bounding box center [279, 247] width 531 height 107
click at [72, 261] on button "Meets" at bounding box center [81, 267] width 45 height 12
click at [79, 233] on button "Meets" at bounding box center [81, 239] width 45 height 12
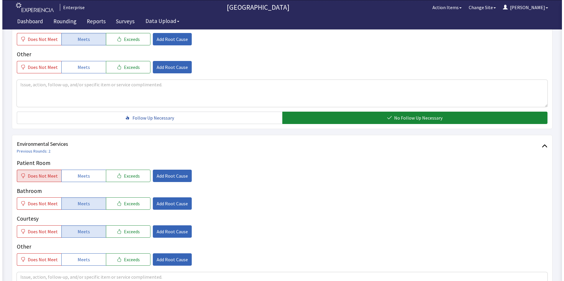
scroll to position [295, 0]
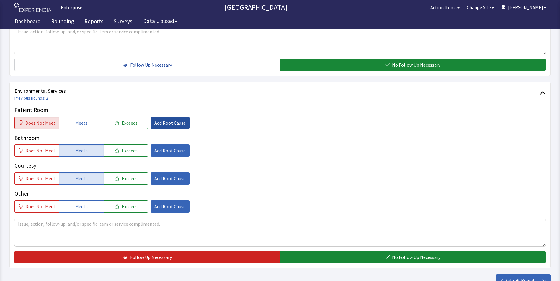
click at [175, 119] on span "Add Root Cause" at bounding box center [169, 122] width 31 height 7
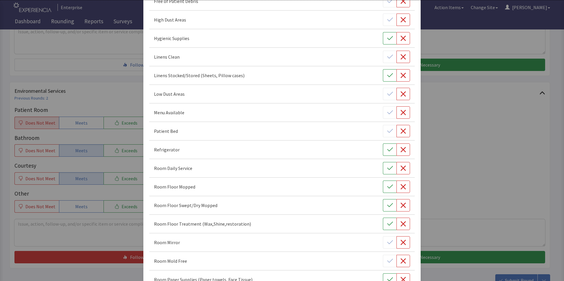
scroll to position [118, 0]
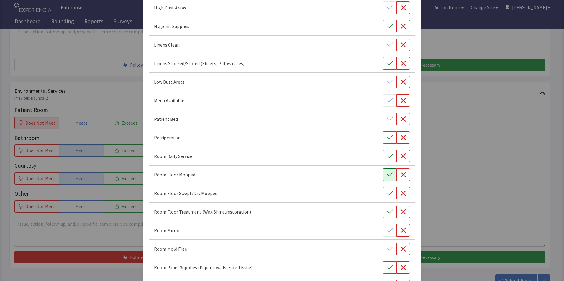
click at [387, 176] on icon "button" at bounding box center [390, 175] width 6 height 4
click at [387, 155] on icon "button" at bounding box center [390, 156] width 6 height 6
drag, startPoint x: 385, startPoint y: 191, endPoint x: 389, endPoint y: 207, distance: 16.6
click at [387, 195] on icon "button" at bounding box center [390, 194] width 6 height 6
click at [390, 214] on button "button" at bounding box center [390, 212] width 14 height 12
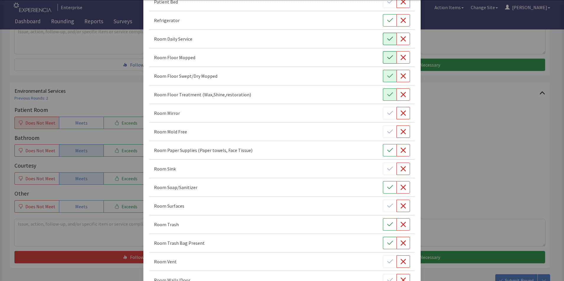
scroll to position [236, 0]
click at [401, 169] on icon "button" at bounding box center [403, 168] width 5 height 5
click at [383, 187] on button "button" at bounding box center [390, 187] width 14 height 12
click at [387, 149] on icon "button" at bounding box center [390, 150] width 6 height 6
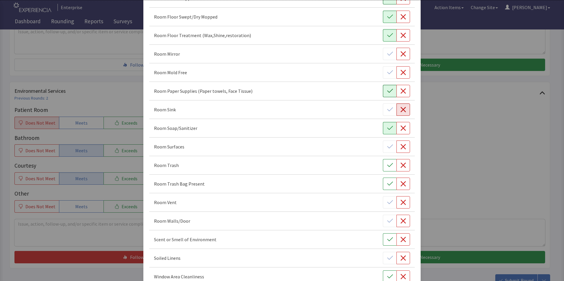
scroll to position [295, 0]
click at [387, 167] on icon "button" at bounding box center [390, 165] width 6 height 6
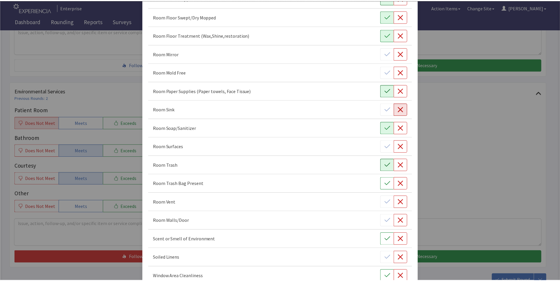
scroll to position [330, 0]
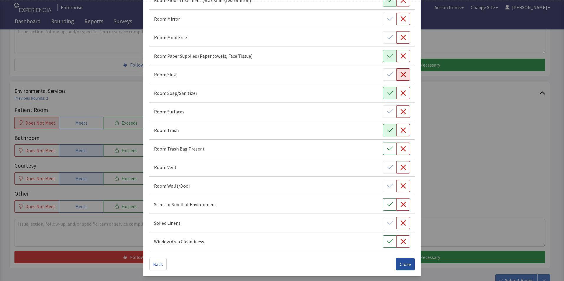
click at [404, 264] on span "Close" at bounding box center [405, 264] width 11 height 7
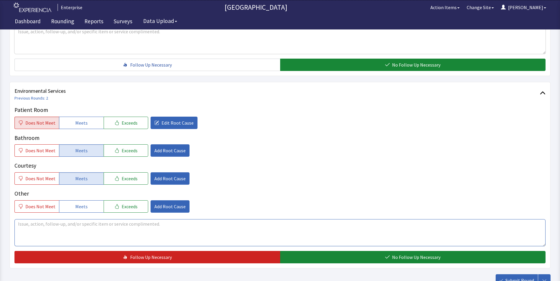
click at [26, 219] on textarea at bounding box center [279, 232] width 531 height 27
drag, startPoint x: 21, startPoint y: 214, endPoint x: 60, endPoint y: 222, distance: 39.7
click at [77, 222] on textarea "no surfaces wiped" at bounding box center [279, 232] width 531 height 27
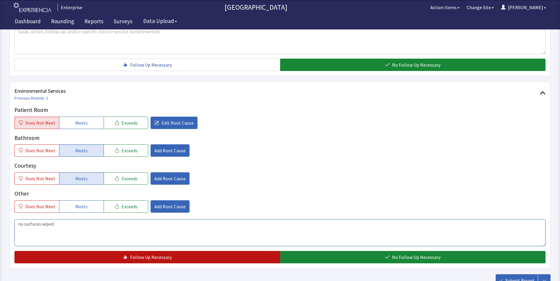
type textarea "no surfaces wiped"
click at [94, 252] on button "Follow Up Necessary" at bounding box center [147, 257] width 266 height 12
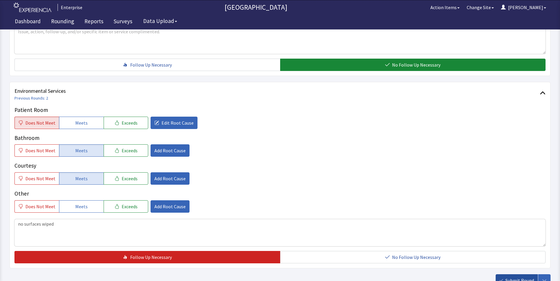
click at [512, 275] on button "Submit Round" at bounding box center [516, 281] width 42 height 12
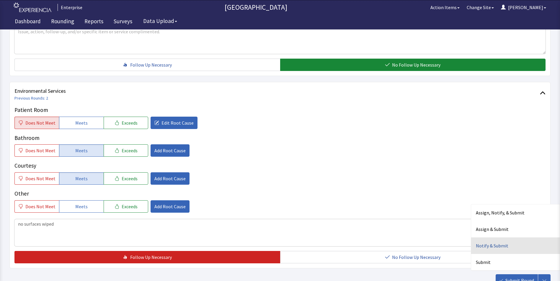
click at [481, 238] on div "Notify & Submit" at bounding box center [515, 246] width 89 height 17
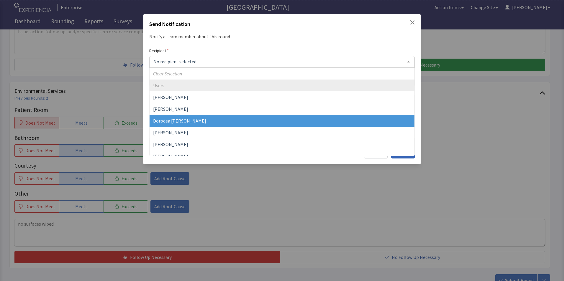
click at [181, 121] on span "Dorodea [PERSON_NAME]" at bounding box center [179, 121] width 53 height 6
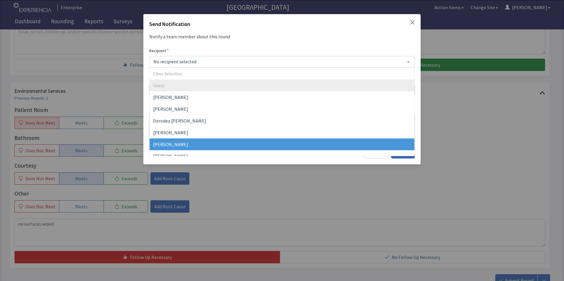
click at [182, 144] on span "[PERSON_NAME]" at bounding box center [170, 145] width 35 height 6
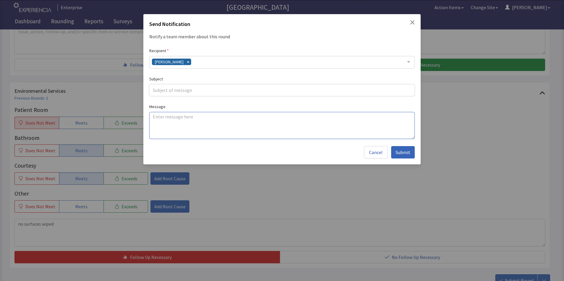
click at [161, 119] on textarea at bounding box center [282, 125] width 266 height 27
paste textarea "no surfaces wiped"
type textarea "no surfaces wiped"
click at [407, 153] on span "Submit" at bounding box center [403, 152] width 15 height 7
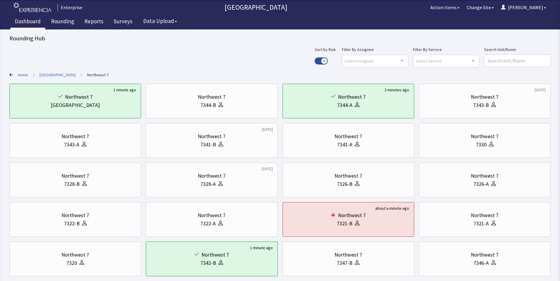
click at [33, 22] on link "Dashboard" at bounding box center [27, 22] width 35 height 15
